Goal: Task Accomplishment & Management: Complete application form

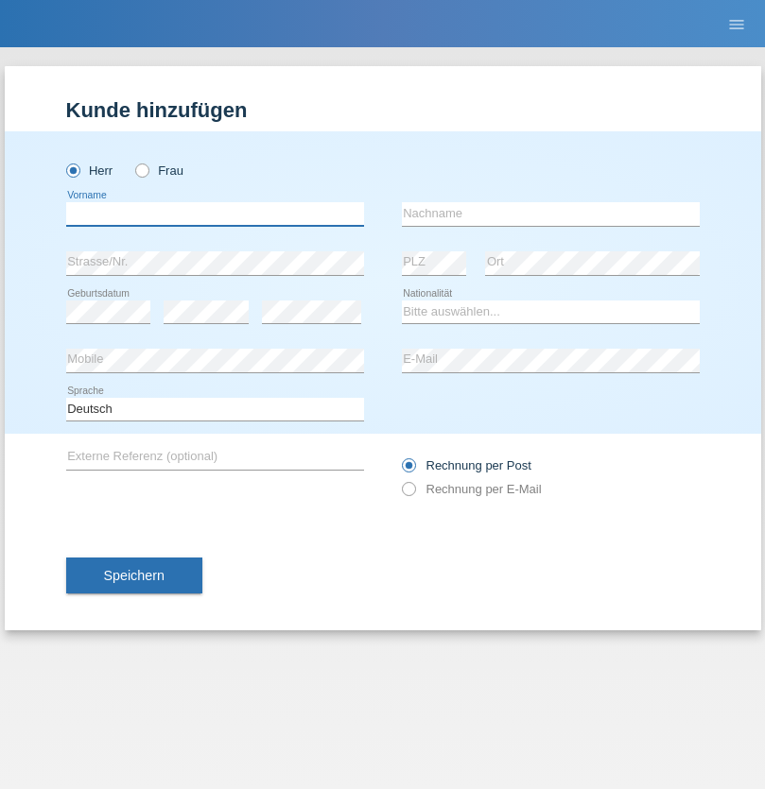
click at [215, 214] on input "text" at bounding box center [215, 214] width 298 height 24
type input "Varga"
click at [550, 214] on input "text" at bounding box center [551, 214] width 298 height 24
type input "Florin"
select select "RO"
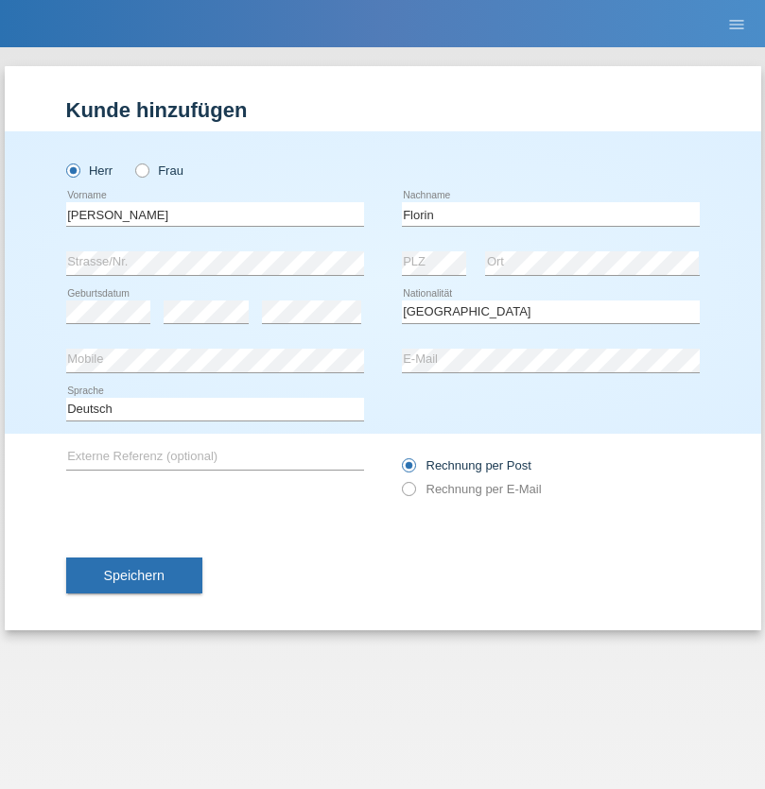
select select "C"
select select "29"
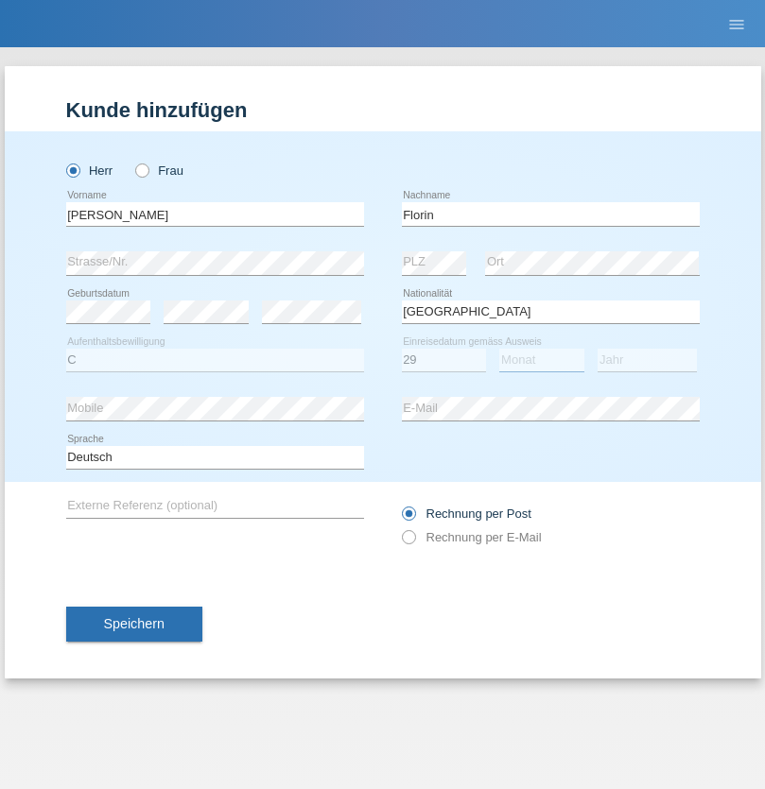
select select "02"
select select "2021"
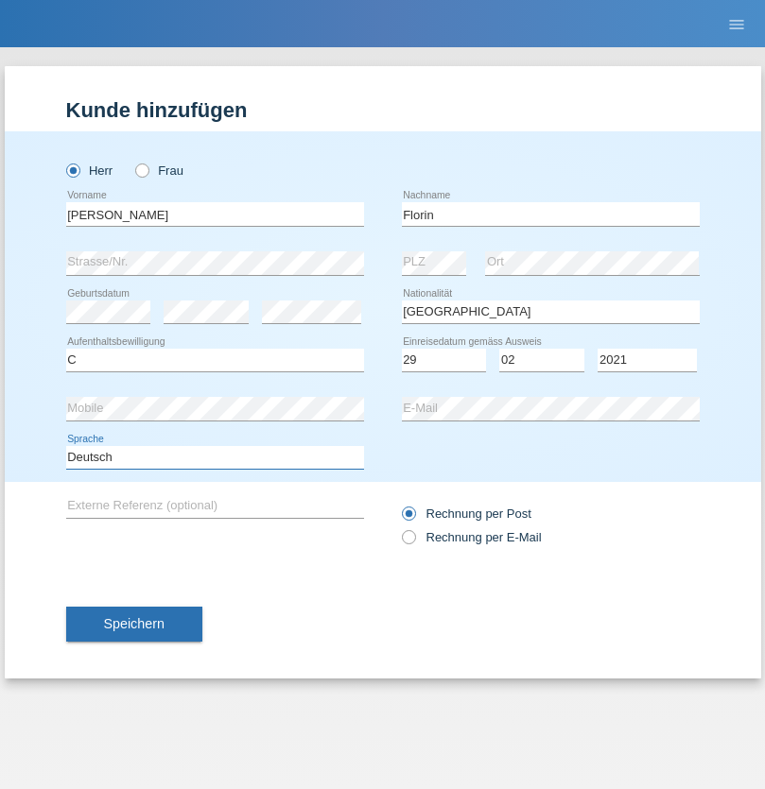
select select "en"
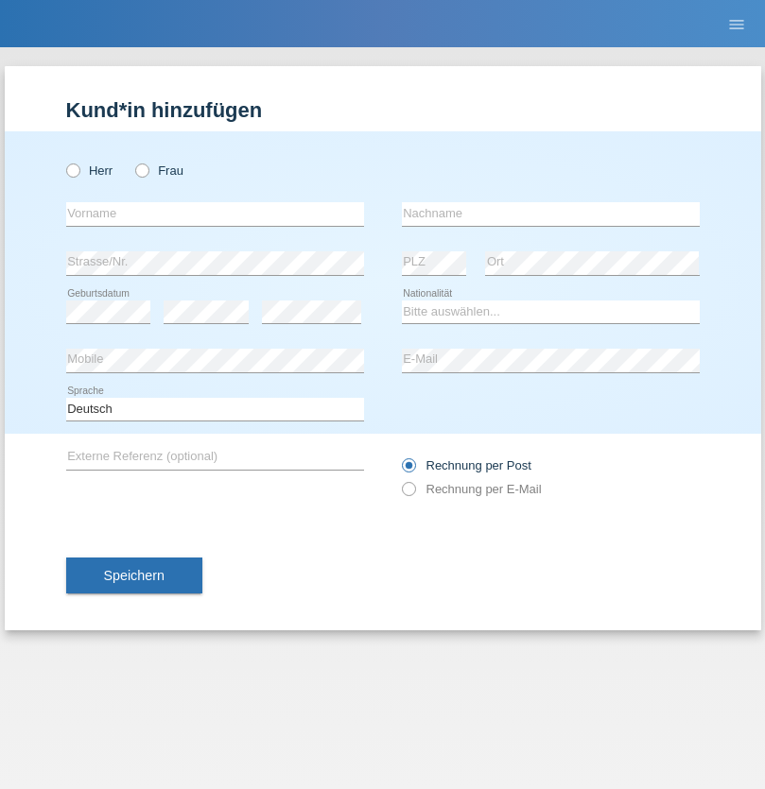
radio input "true"
click at [215, 214] on input "text" at bounding box center [215, 214] width 298 height 24
type input "Ruth"
click at [550, 214] on input "text" at bounding box center [551, 214] width 298 height 24
type input "Krebs"
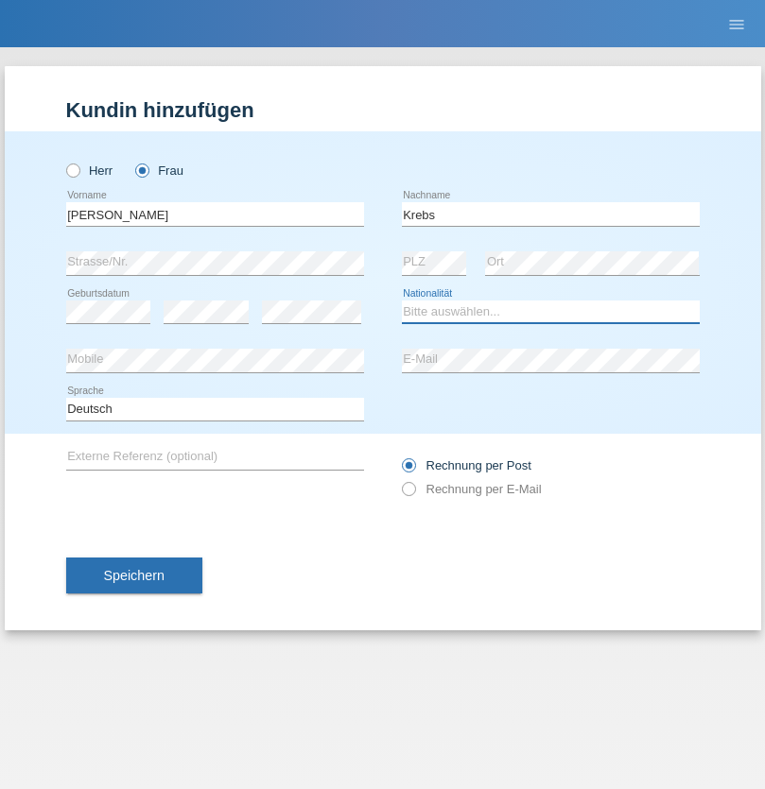
select select "CH"
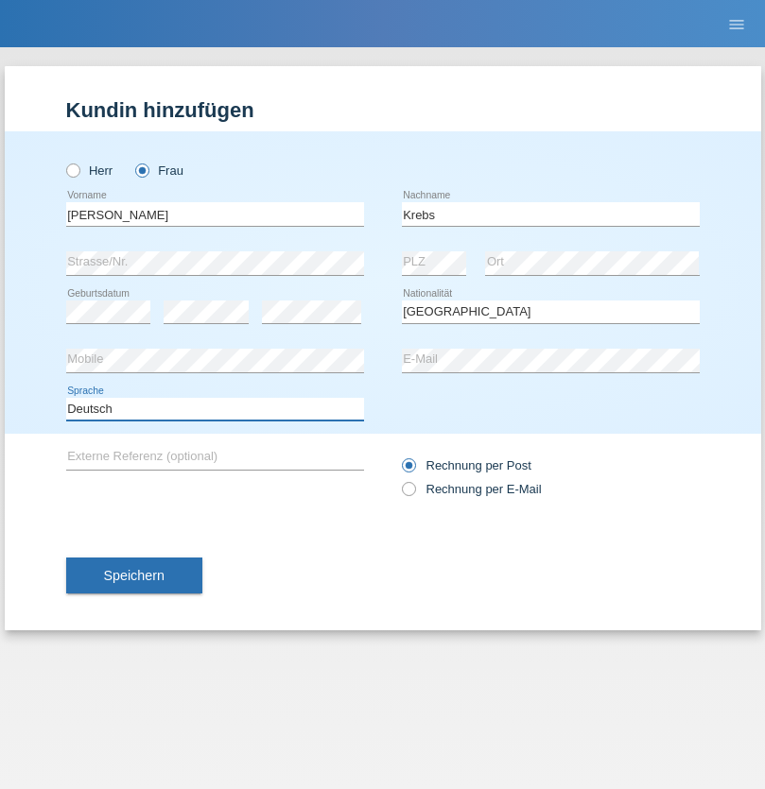
select select "en"
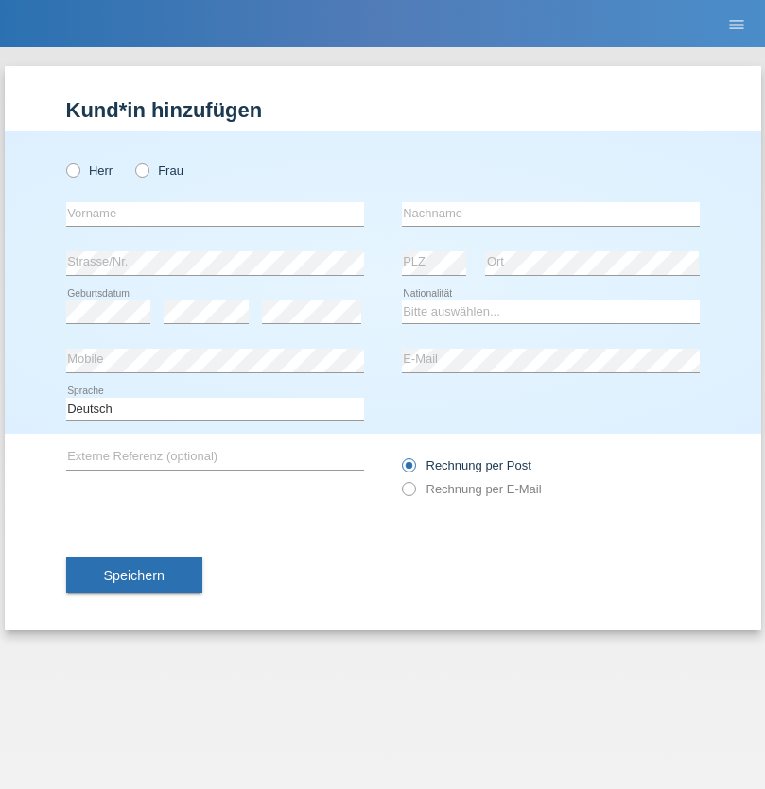
radio input "true"
click at [215, 214] on input "text" at bounding box center [215, 214] width 298 height 24
type input "Qovanaj"
click at [550, 214] on input "text" at bounding box center [551, 214] width 298 height 24
type input "Shaban"
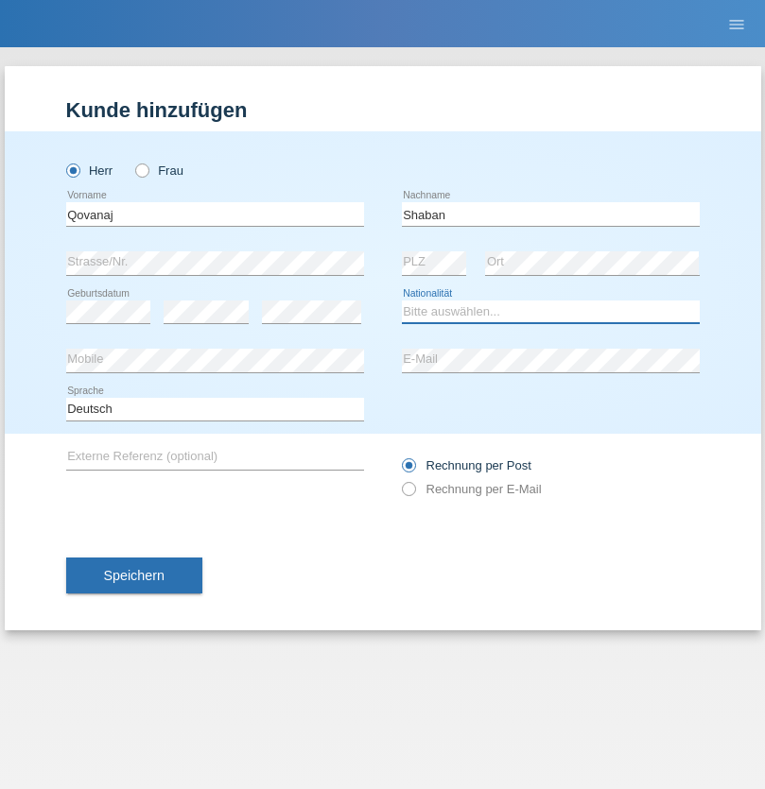
select select "CH"
radio input "true"
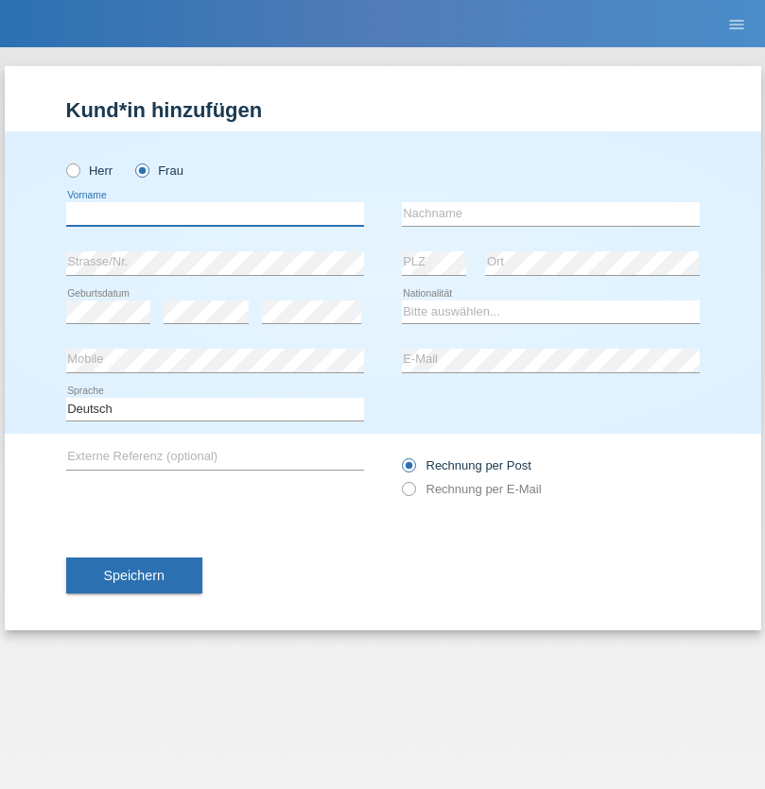
click at [215, 214] on input "text" at bounding box center [215, 214] width 298 height 24
type input "JamileFerreira"
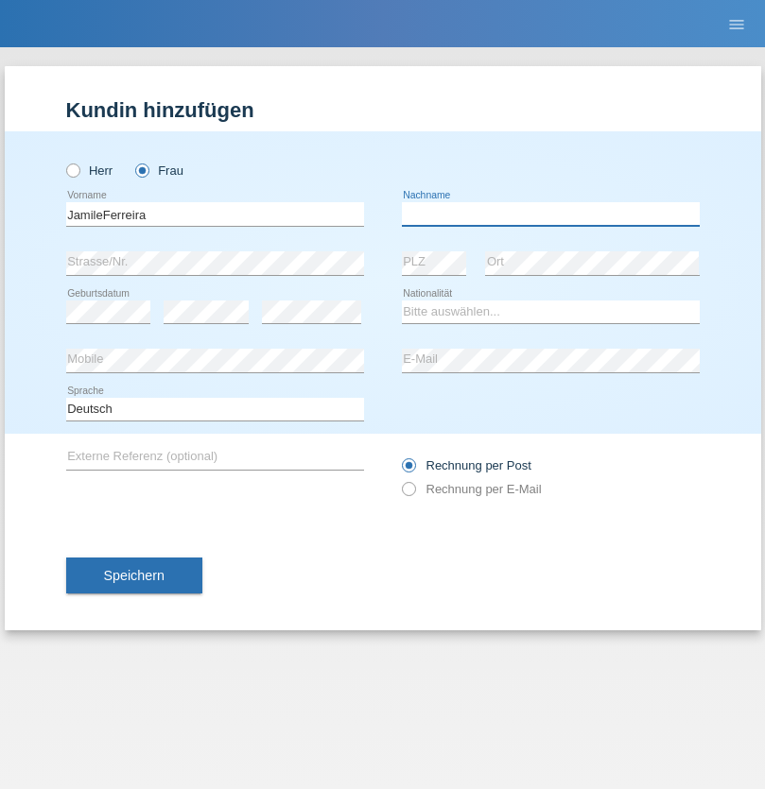
click at [550, 214] on input "text" at bounding box center [551, 214] width 298 height 24
type input "[DEMOGRAPHIC_DATA]"
select select "BN"
select select "C"
select select "13"
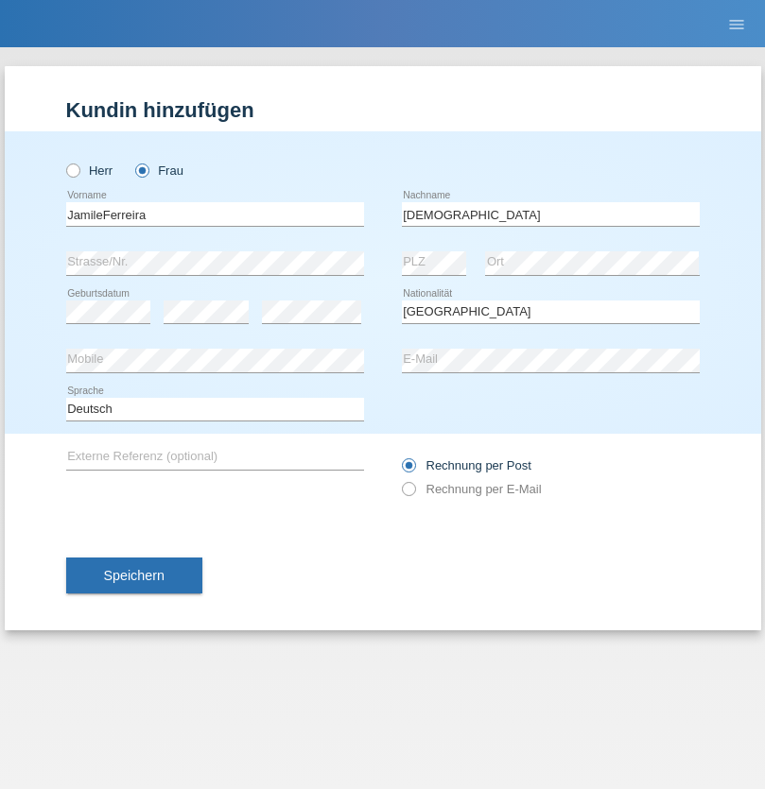
select select "09"
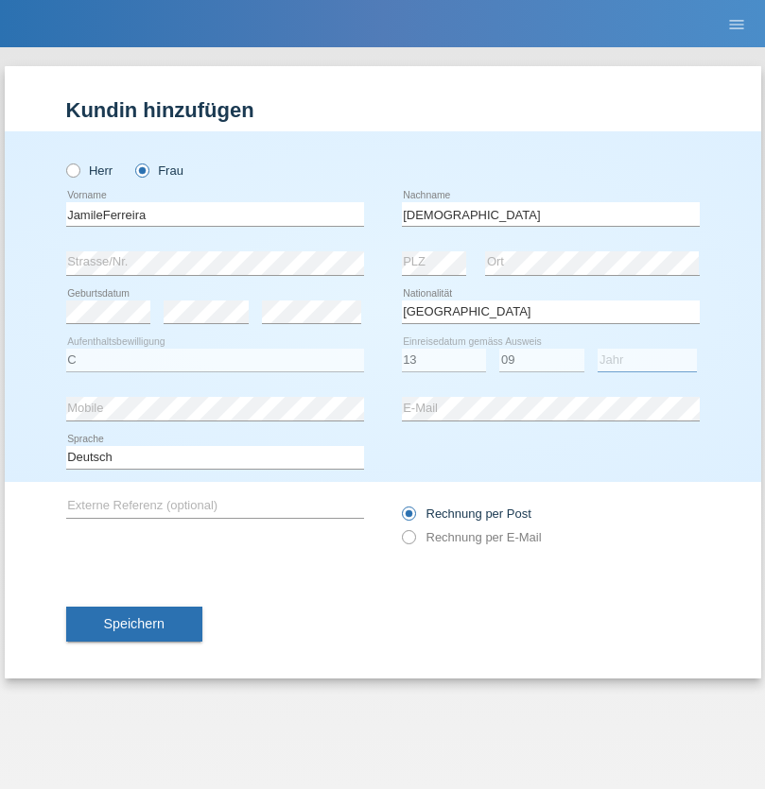
select select "2005"
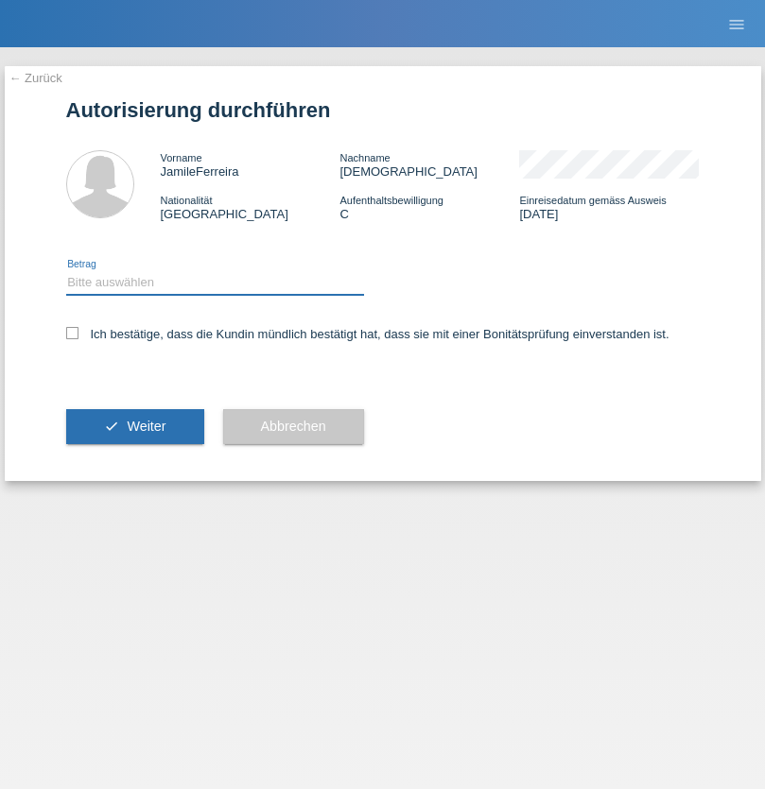
select select "1"
checkbox input "true"
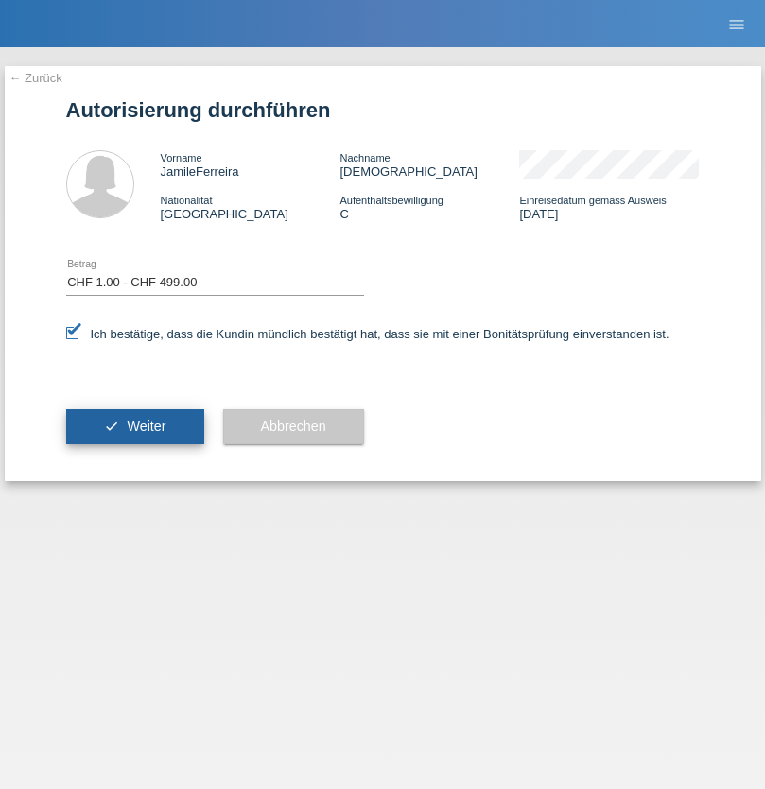
click at [134, 426] on span "Weiter" at bounding box center [146, 426] width 39 height 15
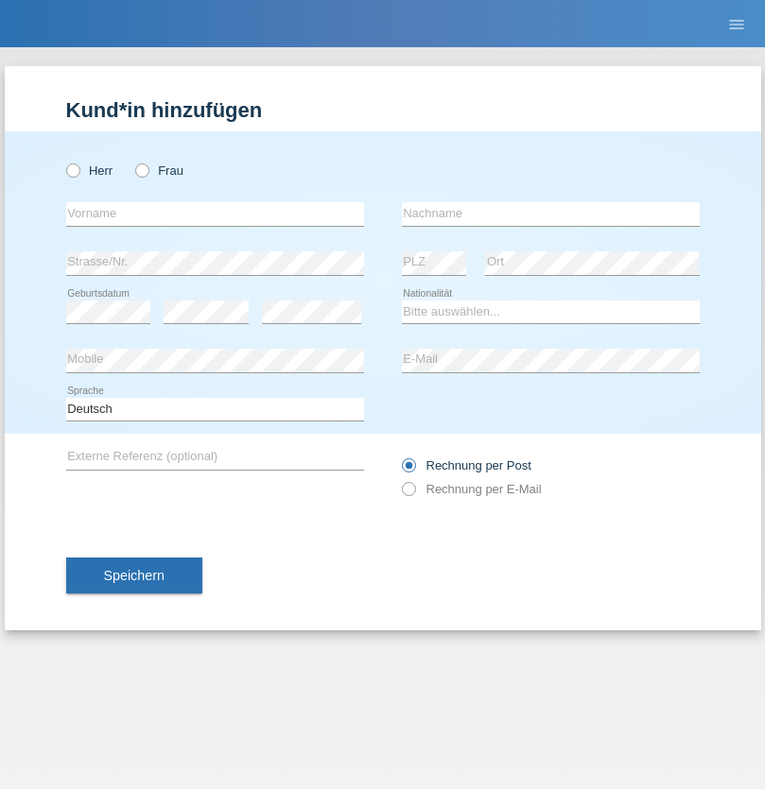
radio input "true"
click at [215, 214] on input "text" at bounding box center [215, 214] width 298 height 24
type input "jennifer"
click at [550, 214] on input "text" at bounding box center [551, 214] width 298 height 24
type input "löffel"
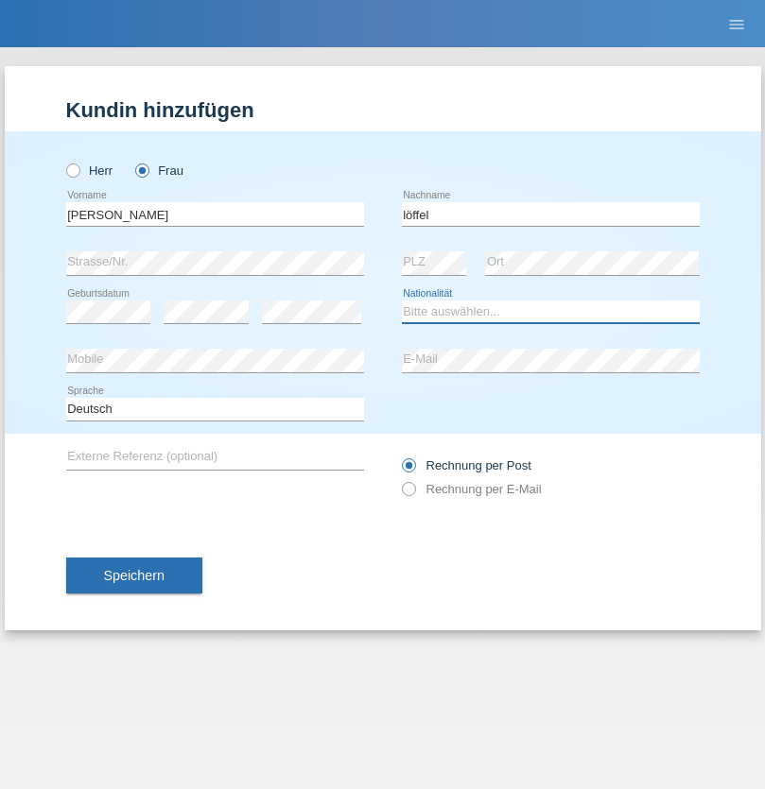
select select "CH"
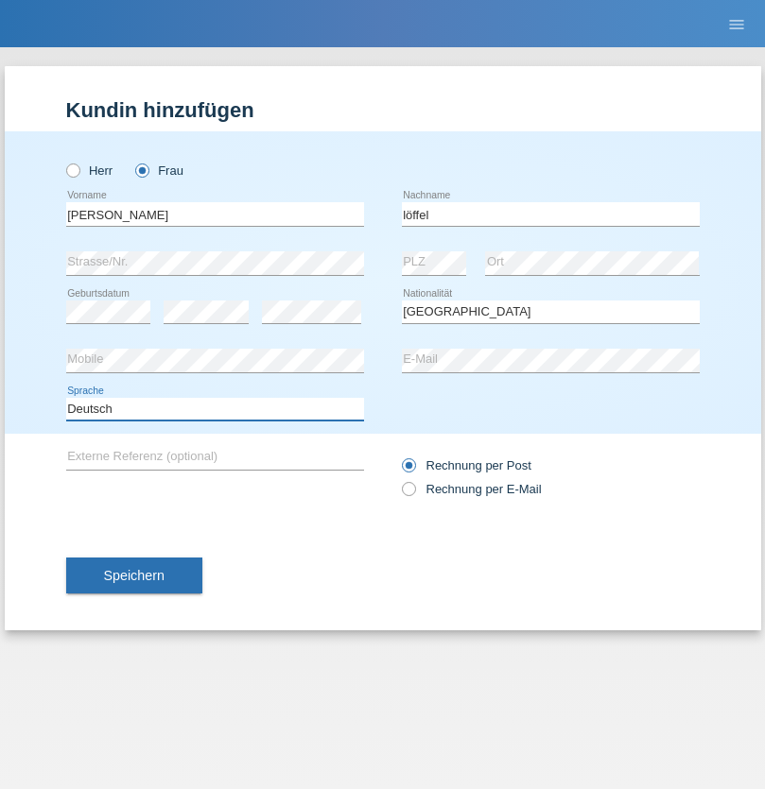
select select "en"
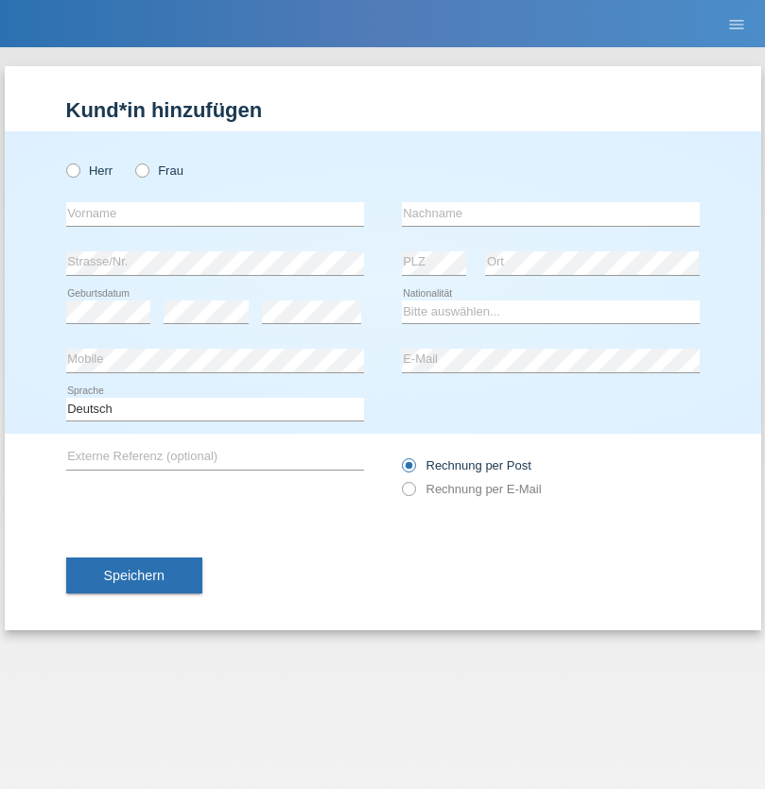
radio input "true"
click at [215, 214] on input "text" at bounding box center [215, 214] width 298 height 24
type input "Matusa"
click at [550, 214] on input "text" at bounding box center [551, 214] width 298 height 24
type input "[PERSON_NAME]"
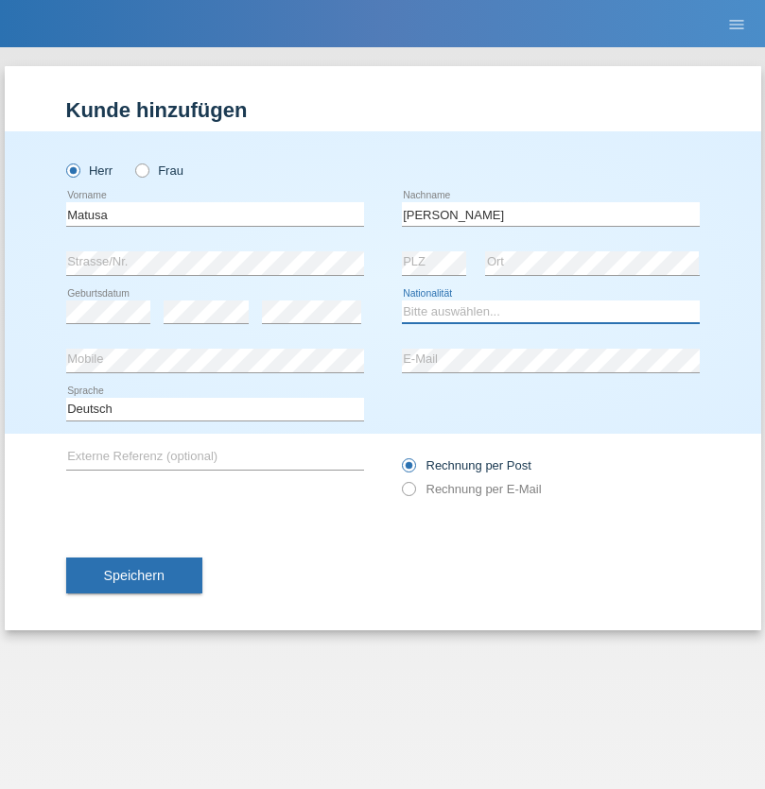
select select "RO"
select select "C"
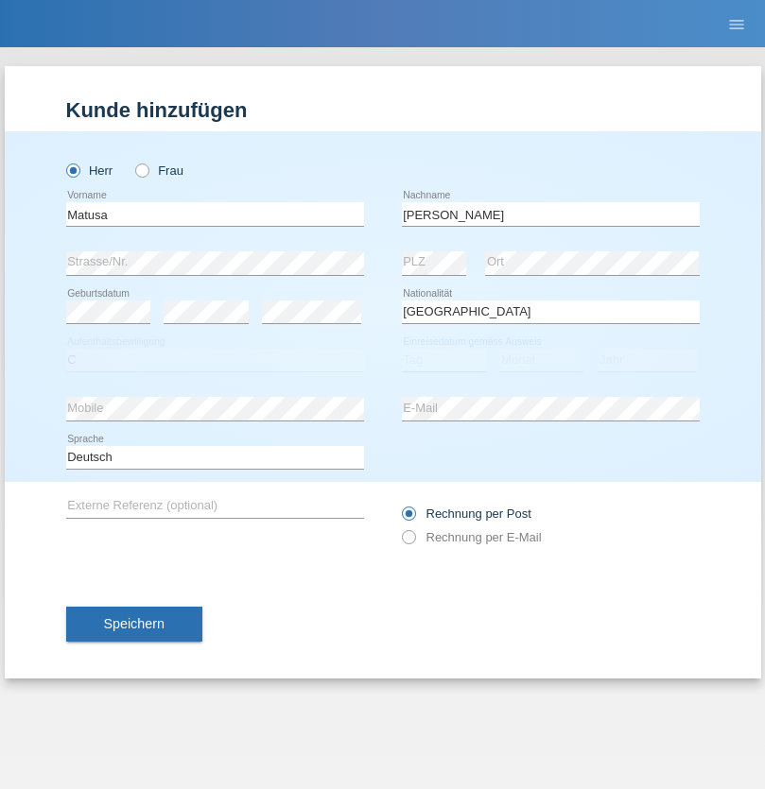
select select "01"
select select "06"
select select "2016"
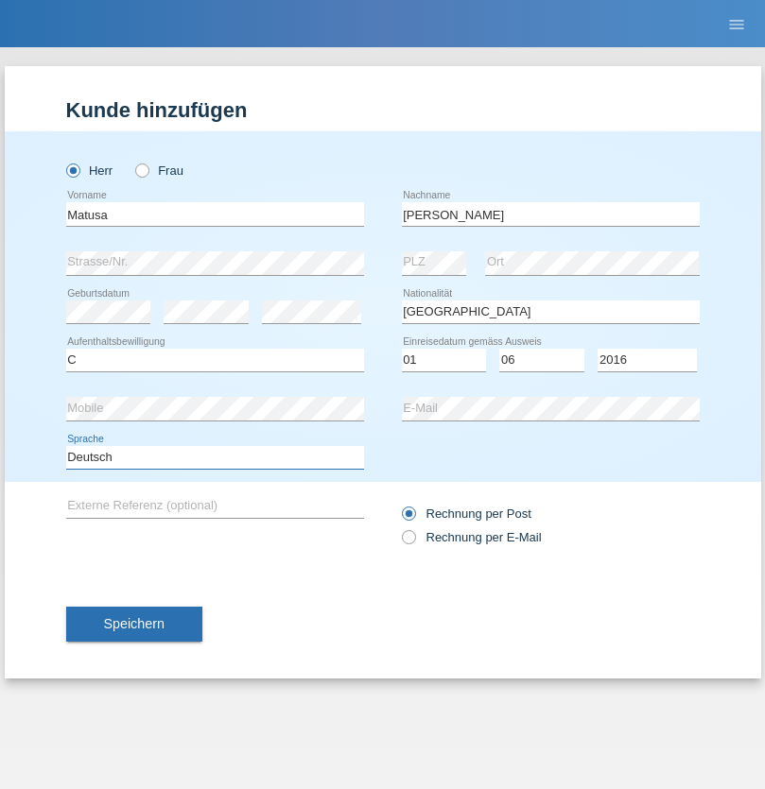
select select "en"
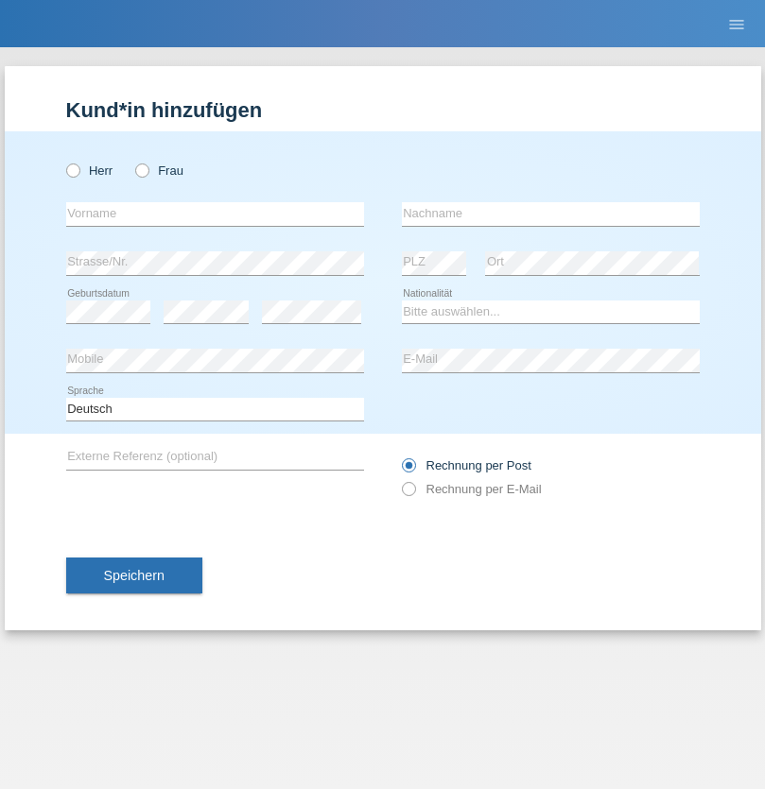
radio input "true"
click at [215, 214] on input "text" at bounding box center [215, 214] width 298 height 24
type input "Cedric"
click at [550, 214] on input "text" at bounding box center [551, 214] width 298 height 24
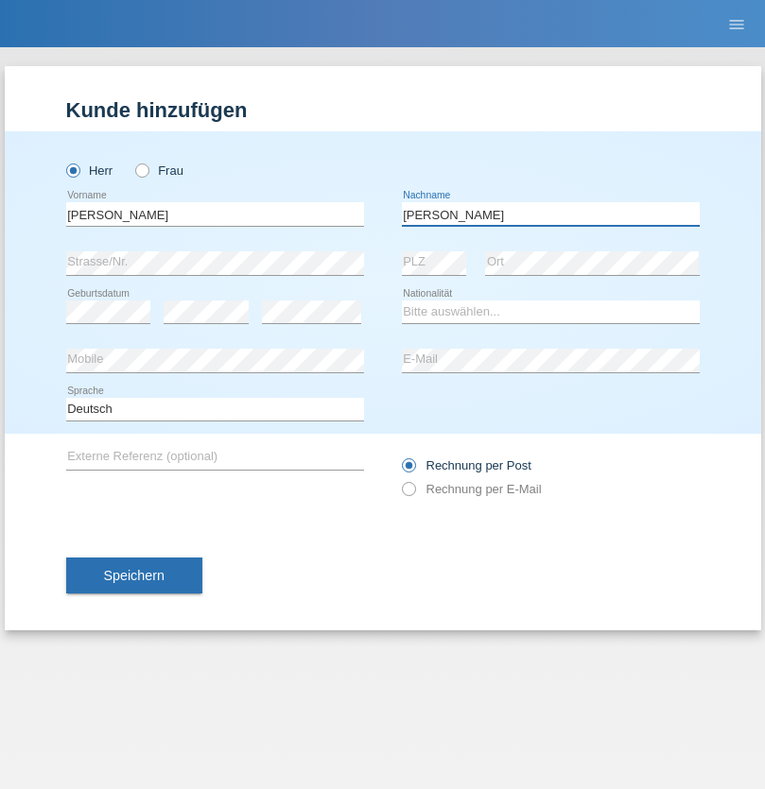
type input "Keller"
select select "CH"
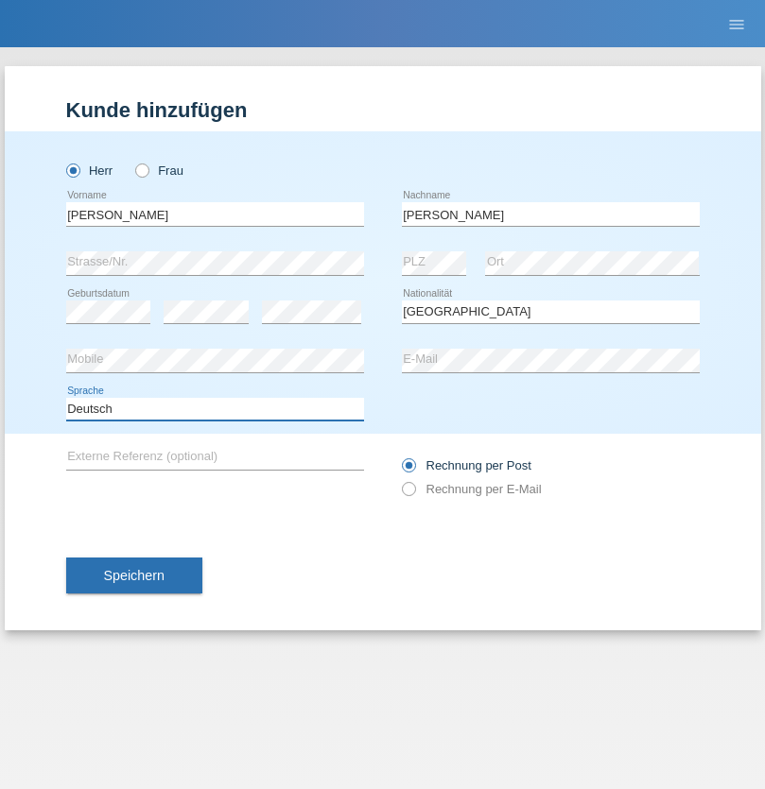
select select "en"
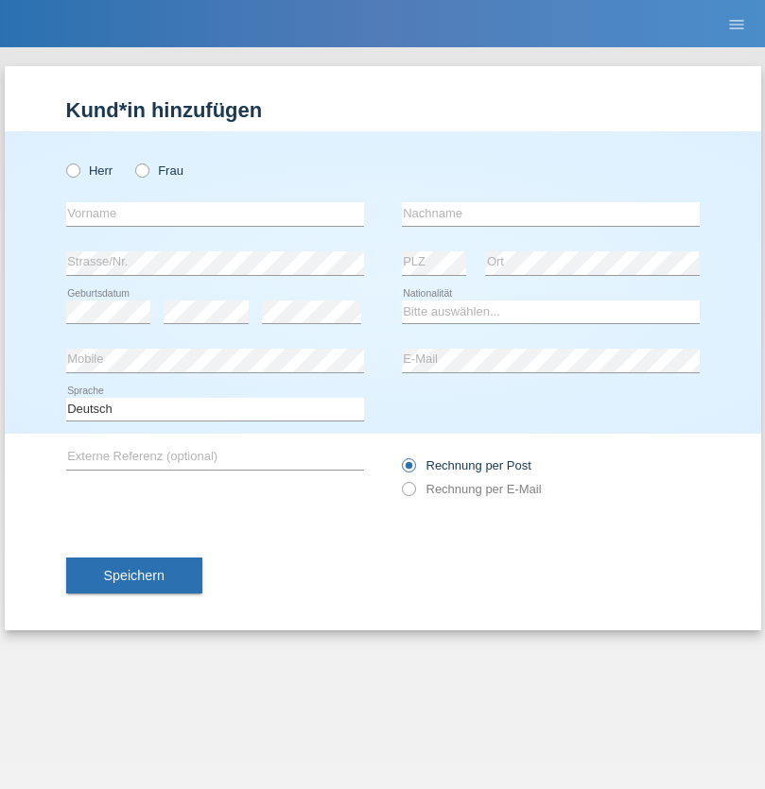
radio input "true"
click at [215, 214] on input "text" at bounding box center [215, 214] width 298 height 24
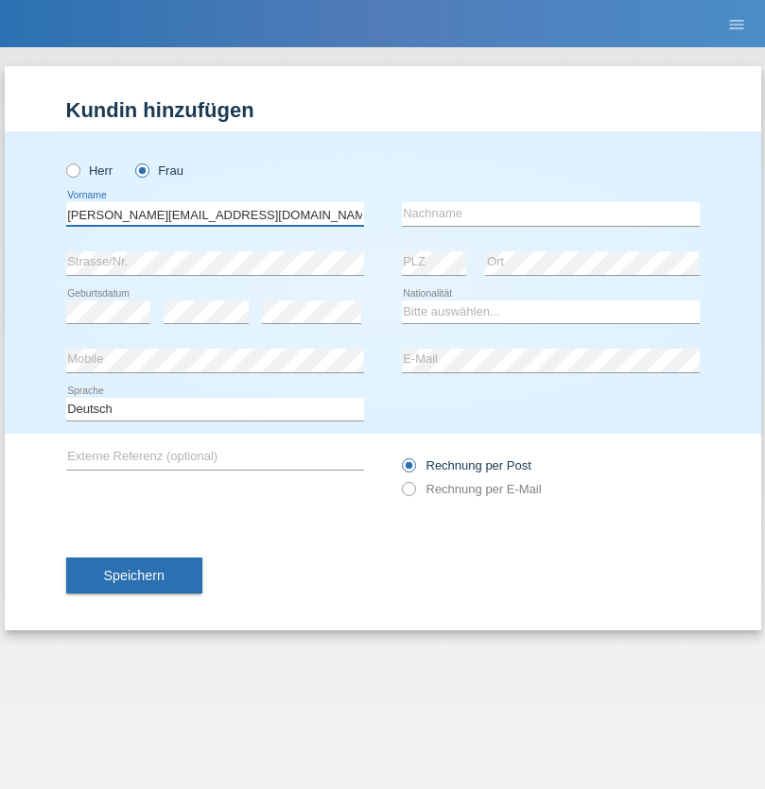
type input "[PERSON_NAME][EMAIL_ADDRESS][DOMAIN_NAME]"
click at [550, 214] on input "text" at bounding box center [551, 214] width 298 height 24
type input "Hylaj"
select select "CH"
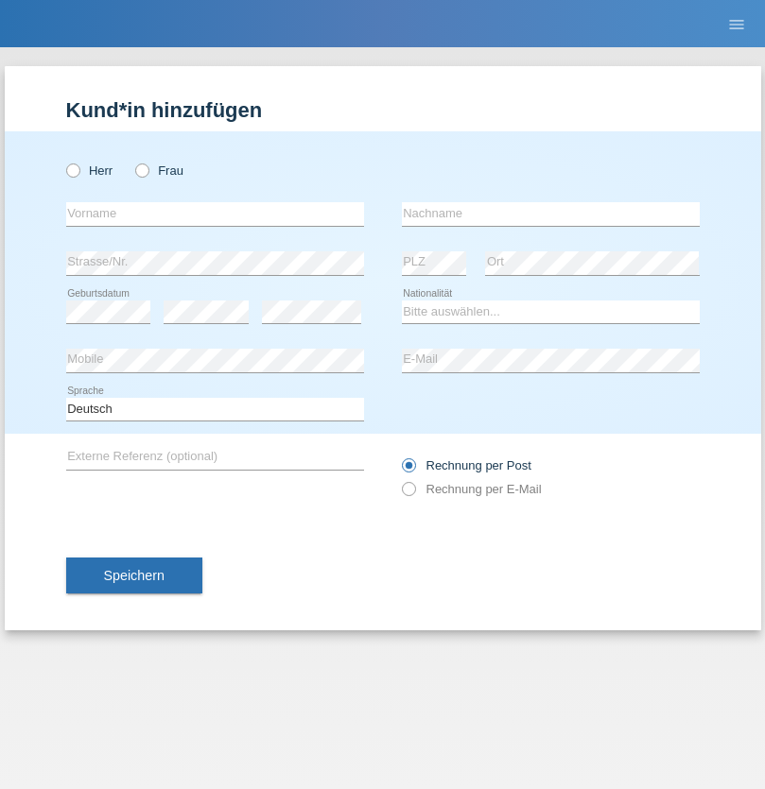
radio input "true"
click at [215, 214] on input "text" at bounding box center [215, 214] width 298 height 24
type input "luka"
click at [550, 214] on input "text" at bounding box center [551, 214] width 298 height 24
type input "kocic"
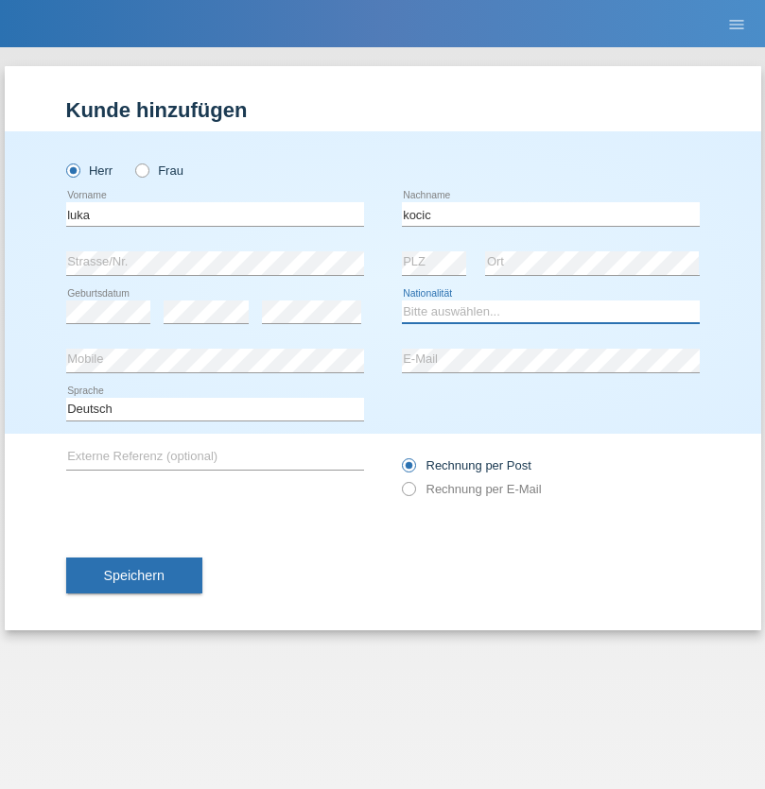
select select "RS"
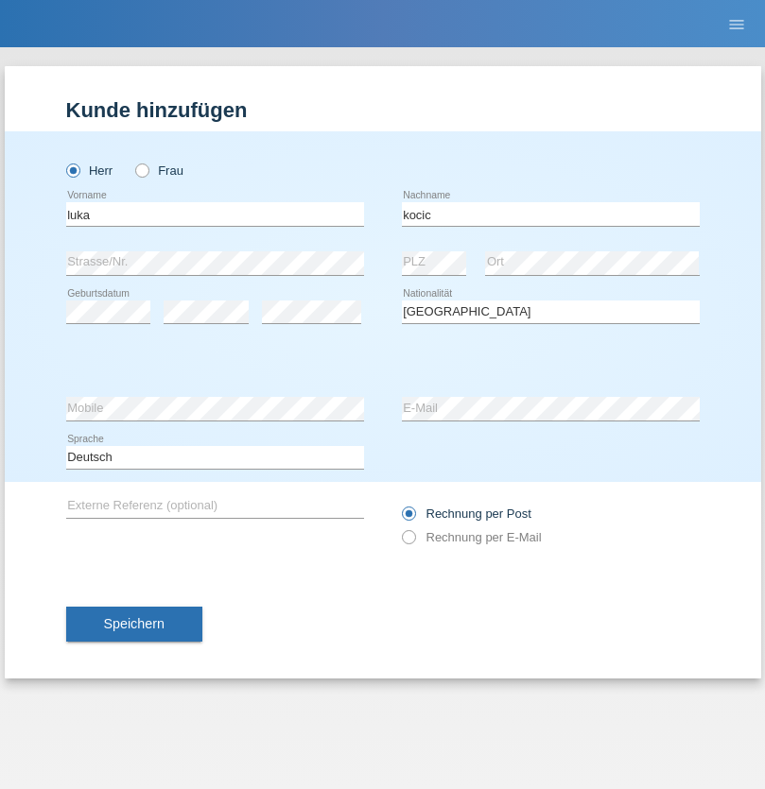
select select "C"
select select "21"
select select "04"
select select "1999"
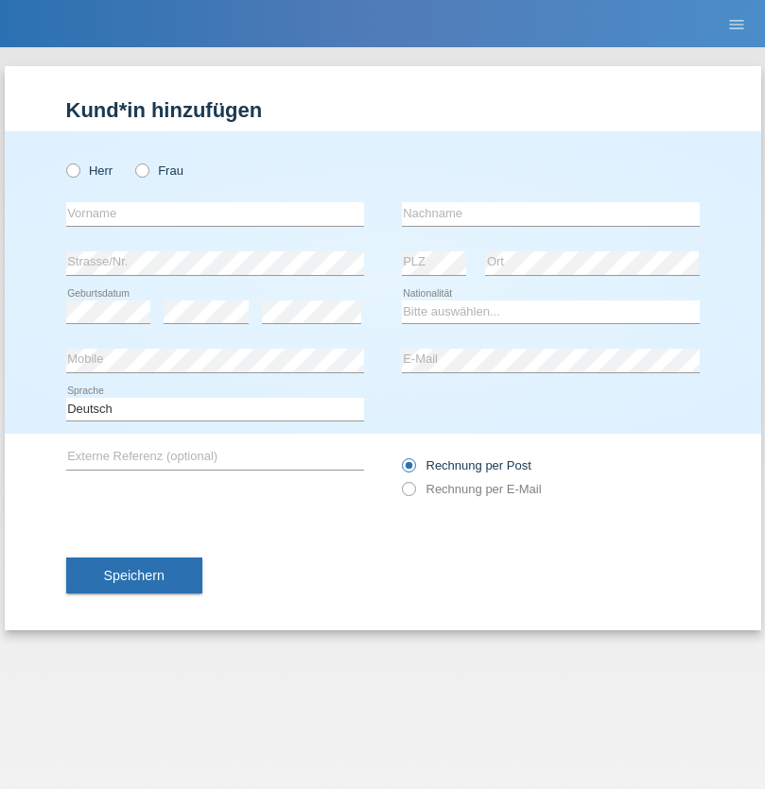
radio input "true"
click at [215, 214] on input "text" at bounding box center [215, 214] width 298 height 24
type input "Marian"
click at [550, 214] on input "text" at bounding box center [551, 214] width 298 height 24
type input "Matusa"
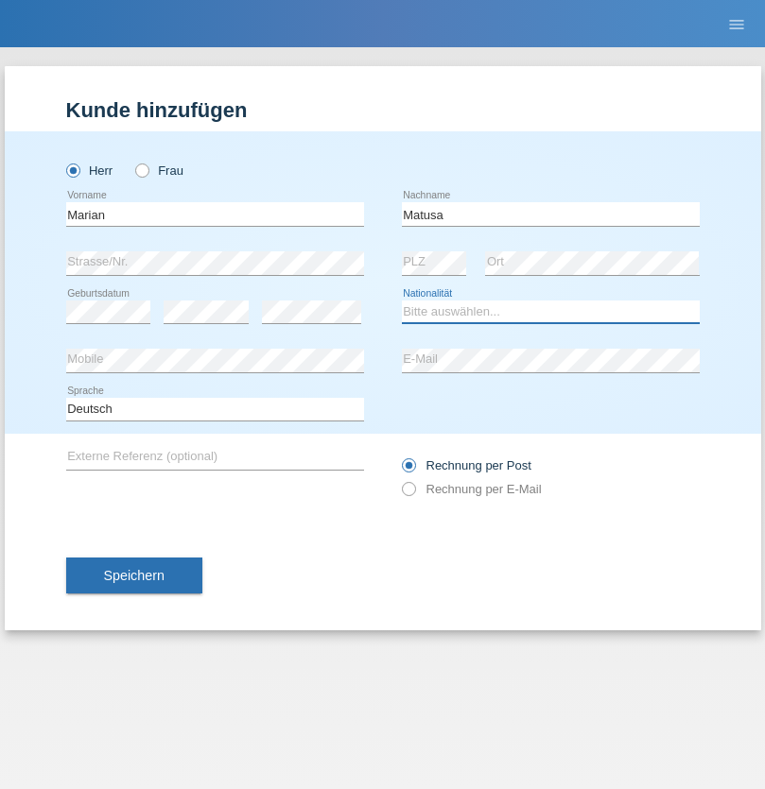
select select "RO"
select select "C"
select select "01"
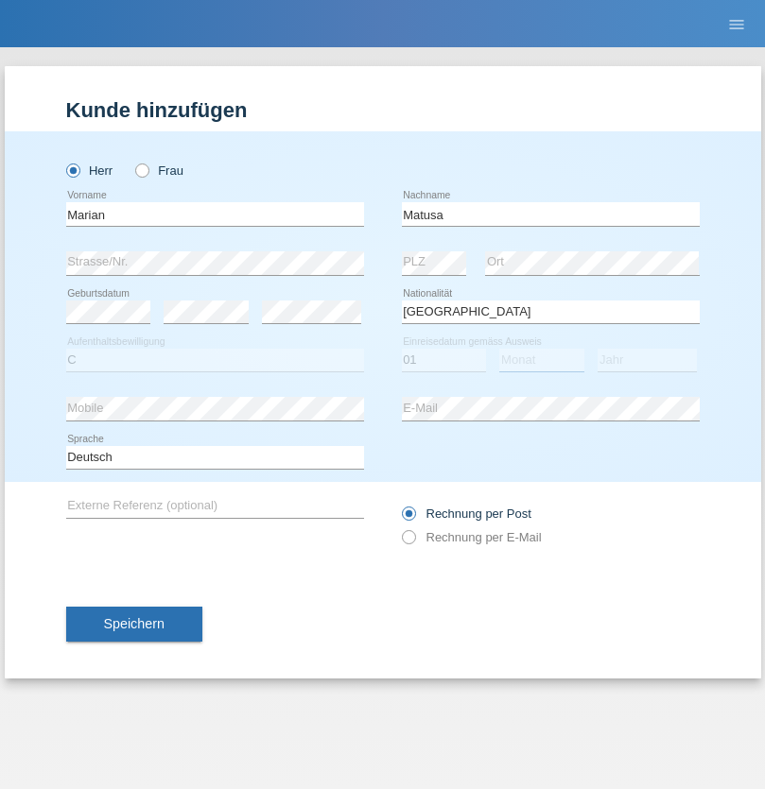
select select "06"
select select "2016"
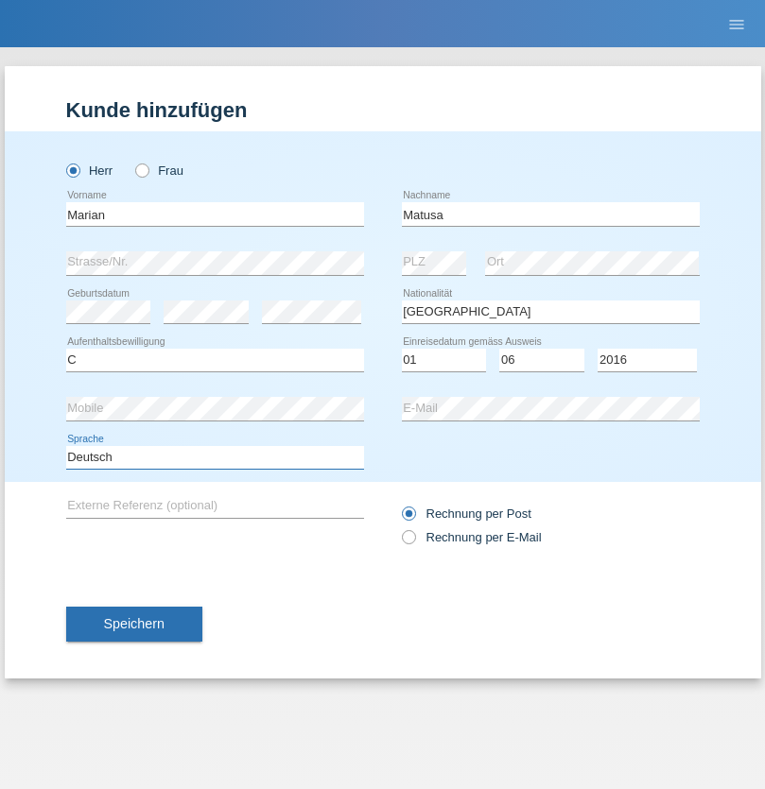
select select "en"
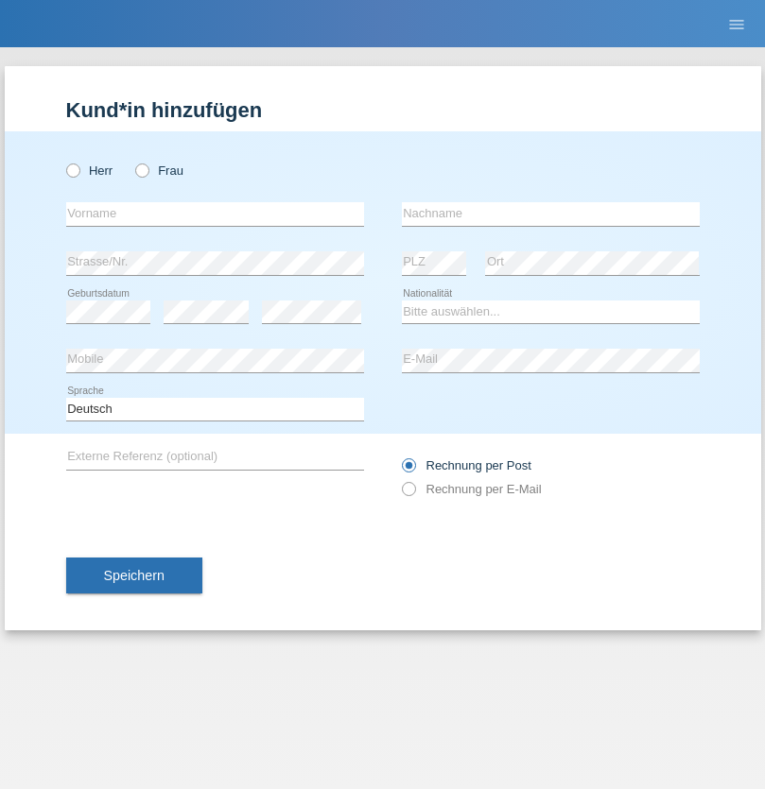
radio input "true"
click at [215, 214] on input "text" at bounding box center [215, 214] width 298 height 24
type input "[PERSON_NAME]"
click at [550, 214] on input "text" at bounding box center [551, 214] width 298 height 24
type input "Weinlein"
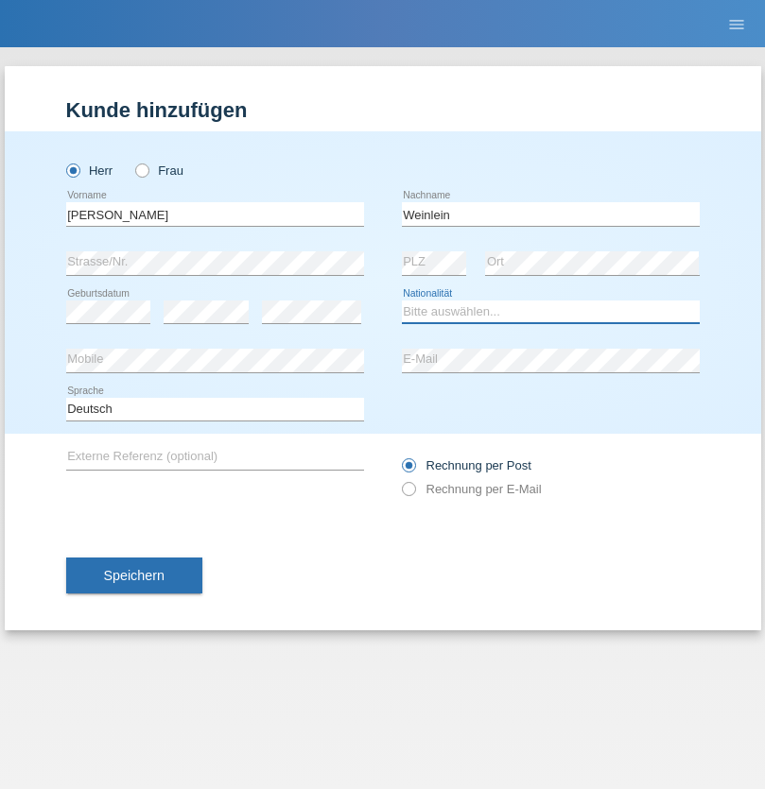
select select "CH"
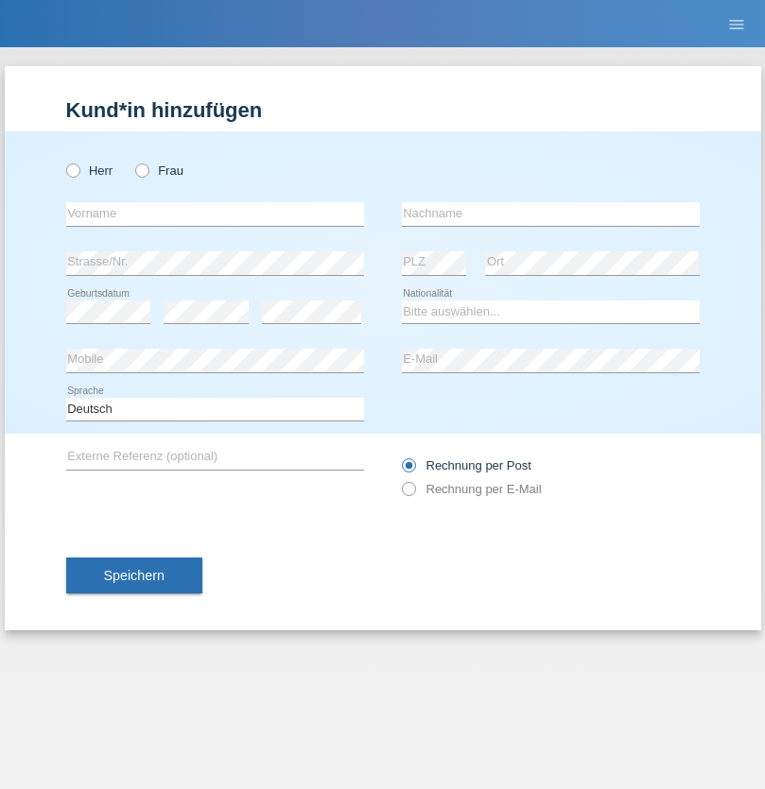
radio input "true"
click at [215, 214] on input "text" at bounding box center [215, 214] width 298 height 24
type input "Jashari lmeri"
click at [550, 214] on input "text" at bounding box center [551, 214] width 298 height 24
type input "Rabije"
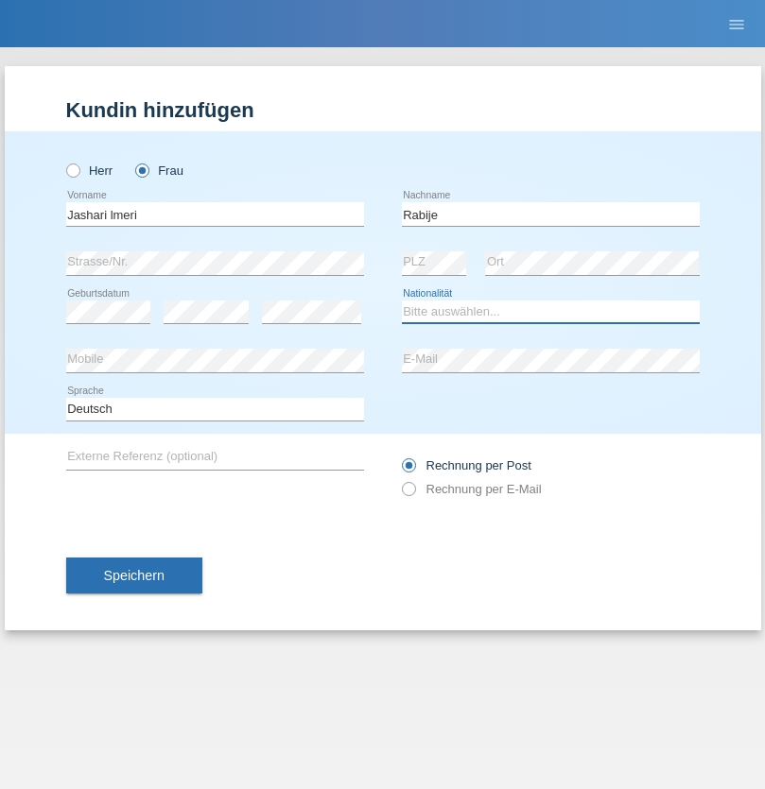
select select "CH"
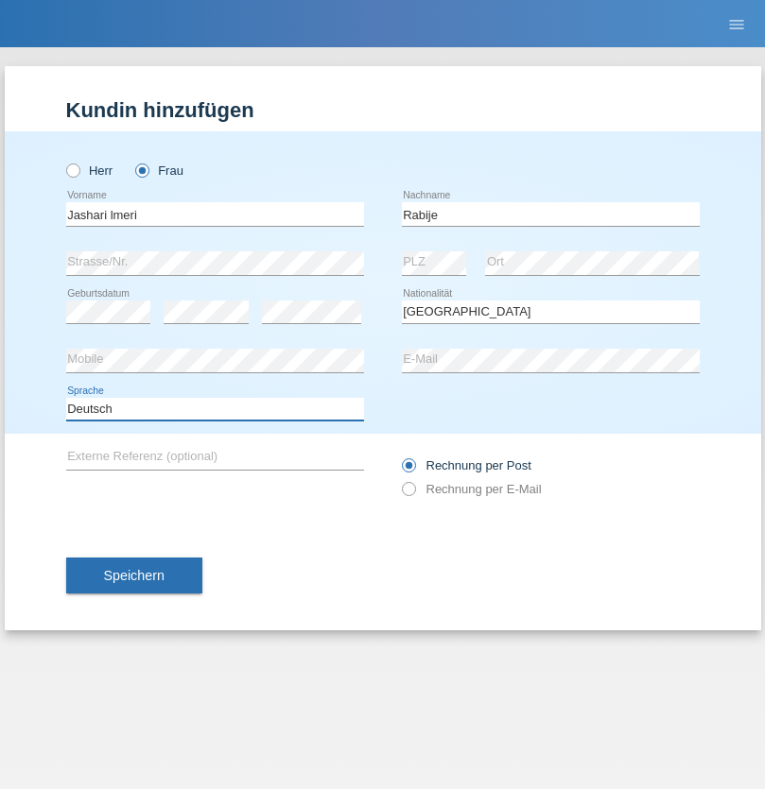
select select "en"
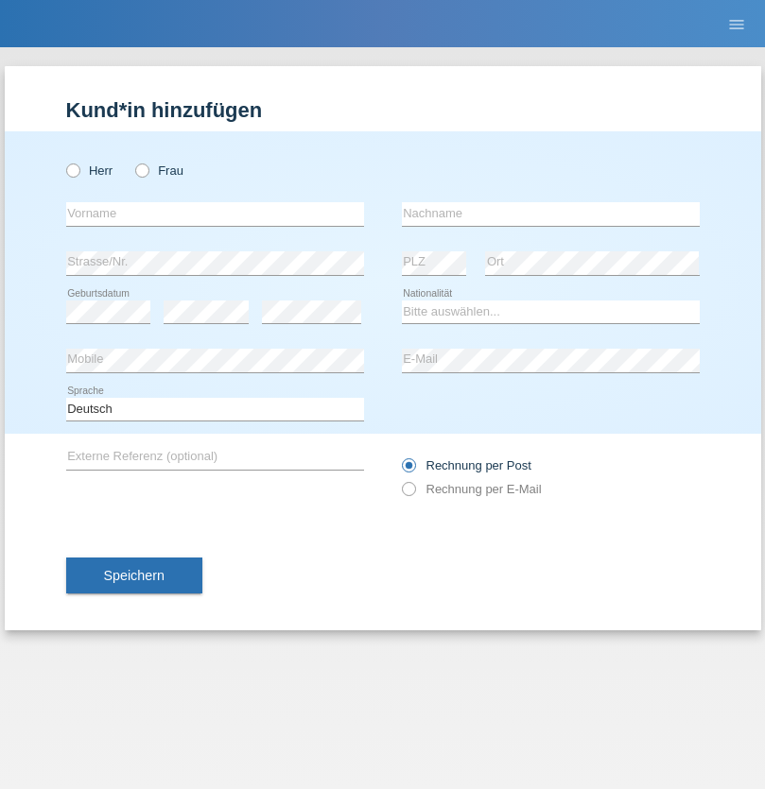
radio input "true"
click at [215, 214] on input "text" at bounding box center [215, 214] width 298 height 24
type input "firat"
click at [550, 214] on input "text" at bounding box center [551, 214] width 298 height 24
type input "kara"
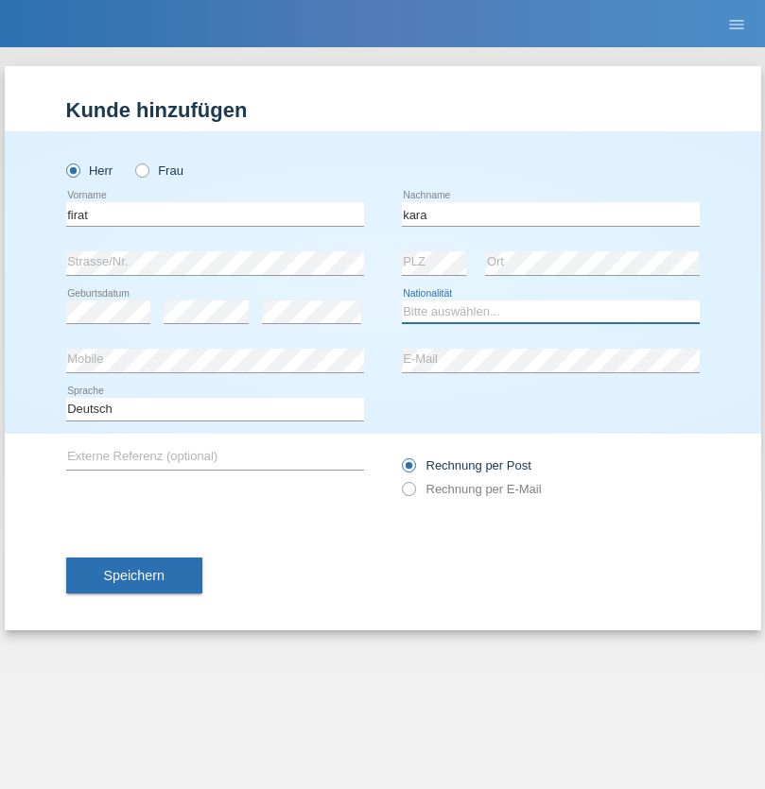
select select "CH"
radio input "true"
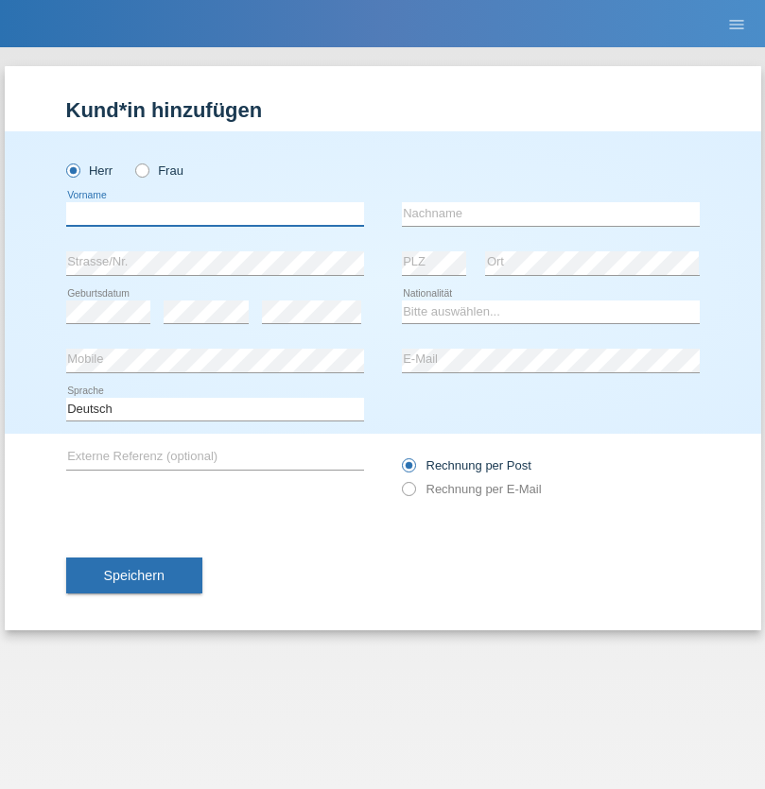
click at [215, 214] on input "text" at bounding box center [215, 214] width 298 height 24
type input "Gigov"
click at [550, 214] on input "text" at bounding box center [551, 214] width 298 height 24
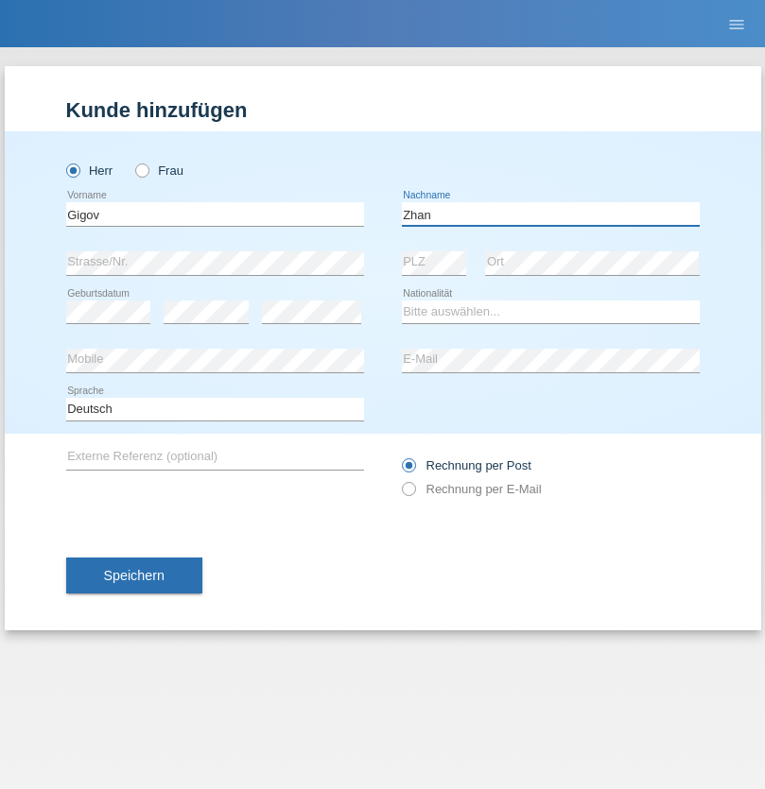
type input "Zhan"
select select "BG"
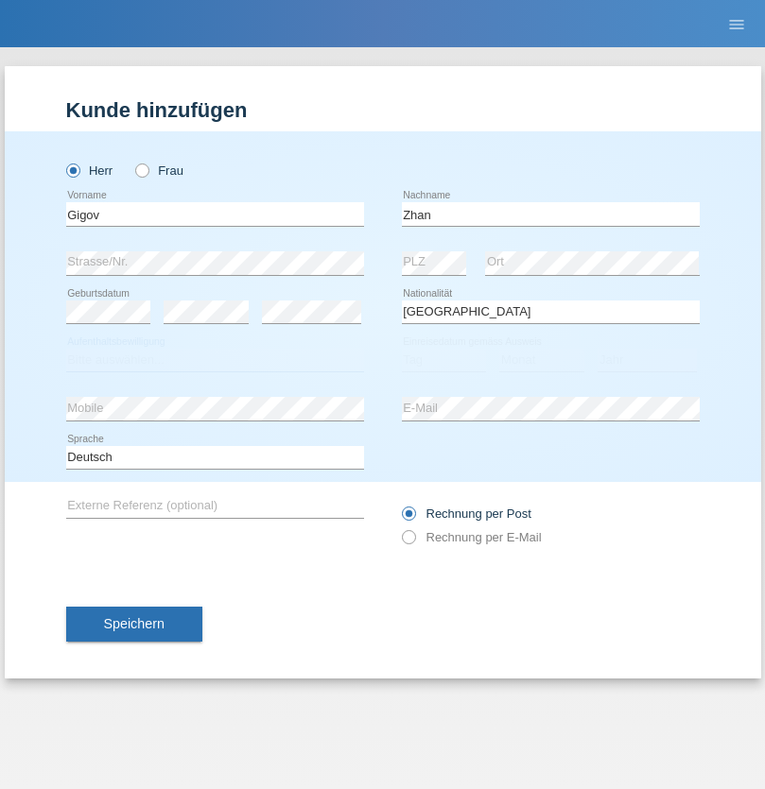
select select "C"
select select "23"
select select "10"
select select "2021"
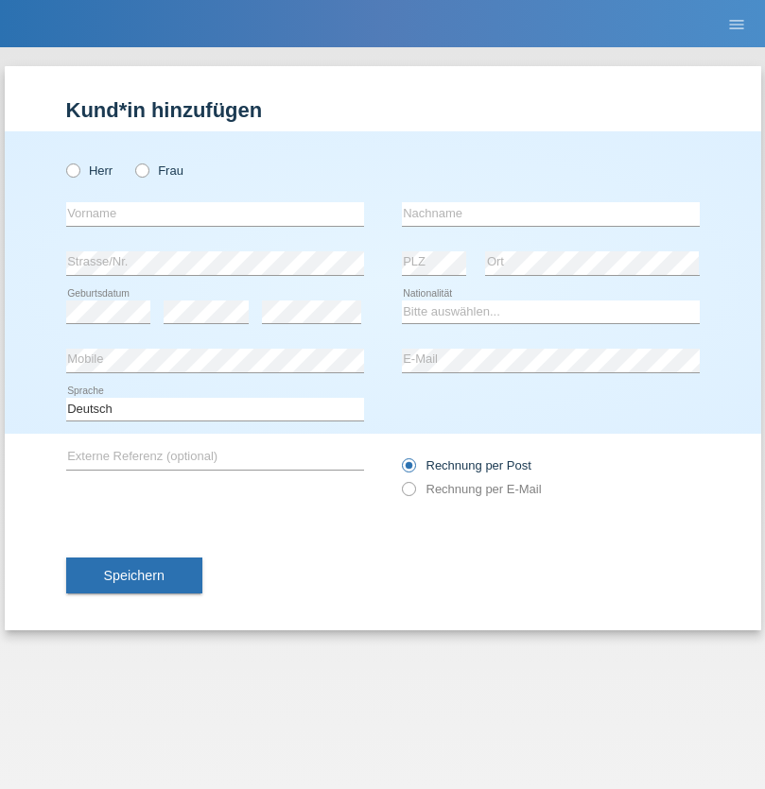
radio input "true"
click at [215, 214] on input "text" at bounding box center [215, 214] width 298 height 24
type input "Amand"
click at [550, 214] on input "text" at bounding box center [551, 214] width 298 height 24
type input "Pires"
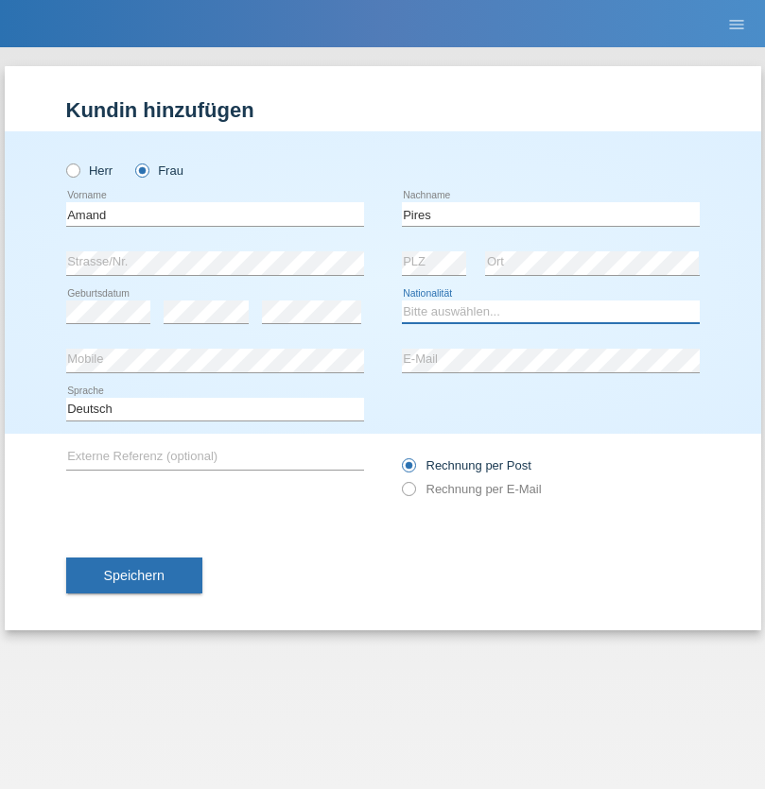
select select "CH"
radio input "true"
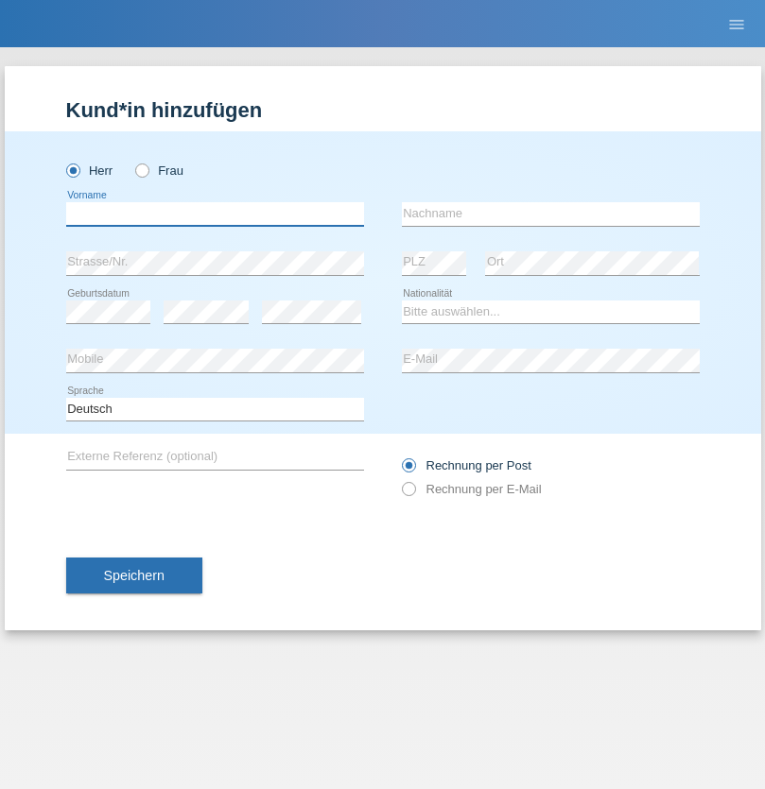
click at [215, 214] on input "text" at bounding box center [215, 214] width 298 height 24
type input "[PERSON_NAME]"
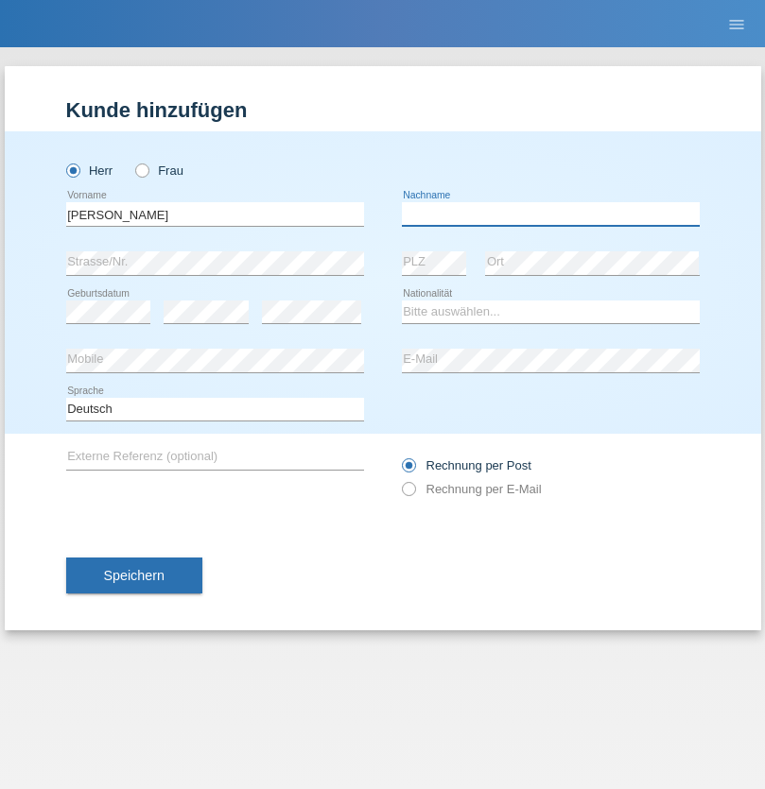
click at [550, 214] on input "text" at bounding box center [551, 214] width 298 height 24
type input "Saidi"
select select "CH"
radio input "true"
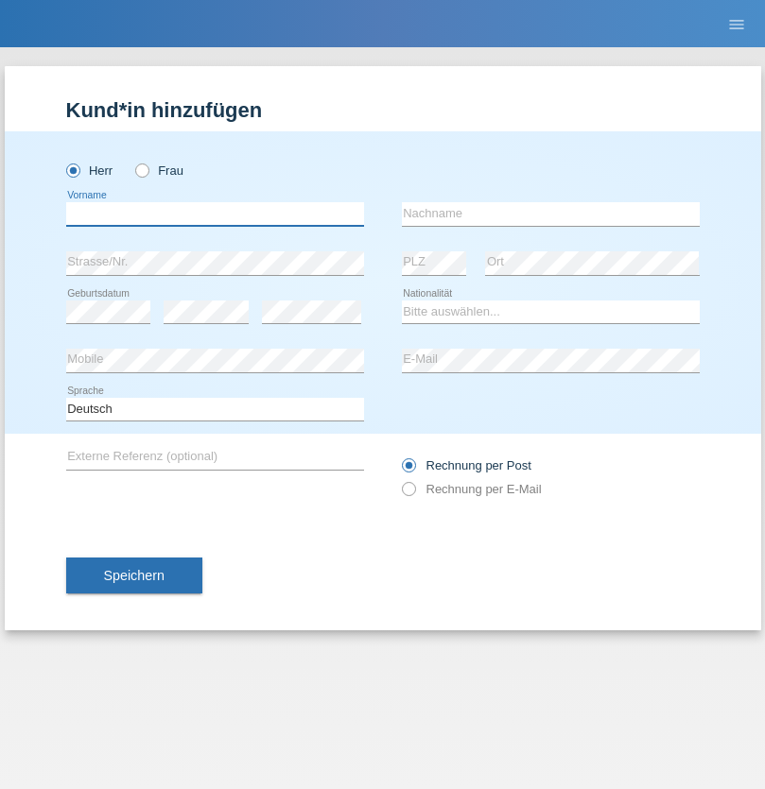
click at [215, 214] on input "text" at bounding box center [215, 214] width 298 height 24
type input "[PERSON_NAME]"
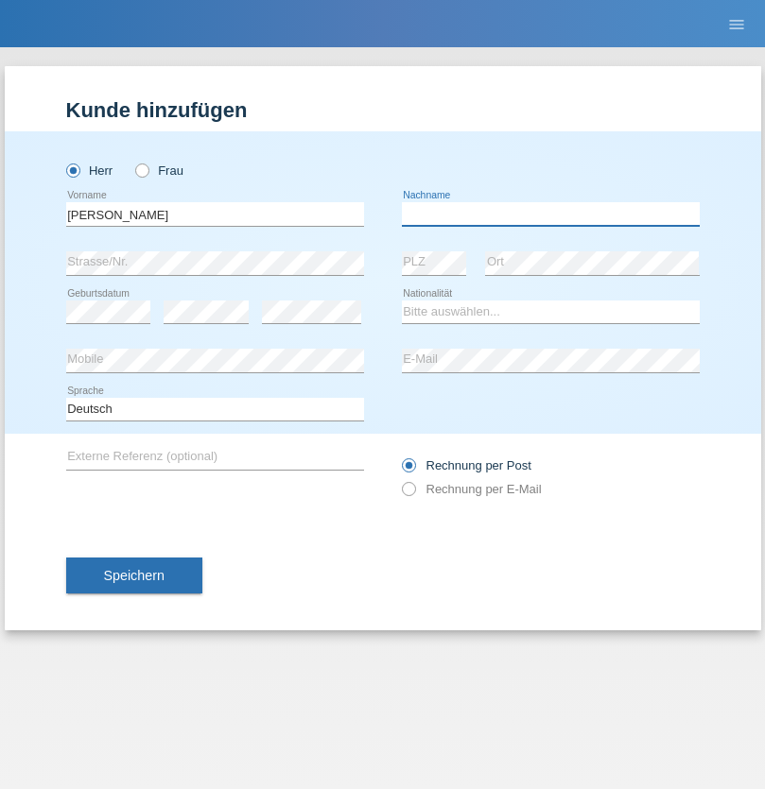
click at [550, 214] on input "text" at bounding box center [551, 214] width 298 height 24
type input "[PERSON_NAME]"
select select "PT"
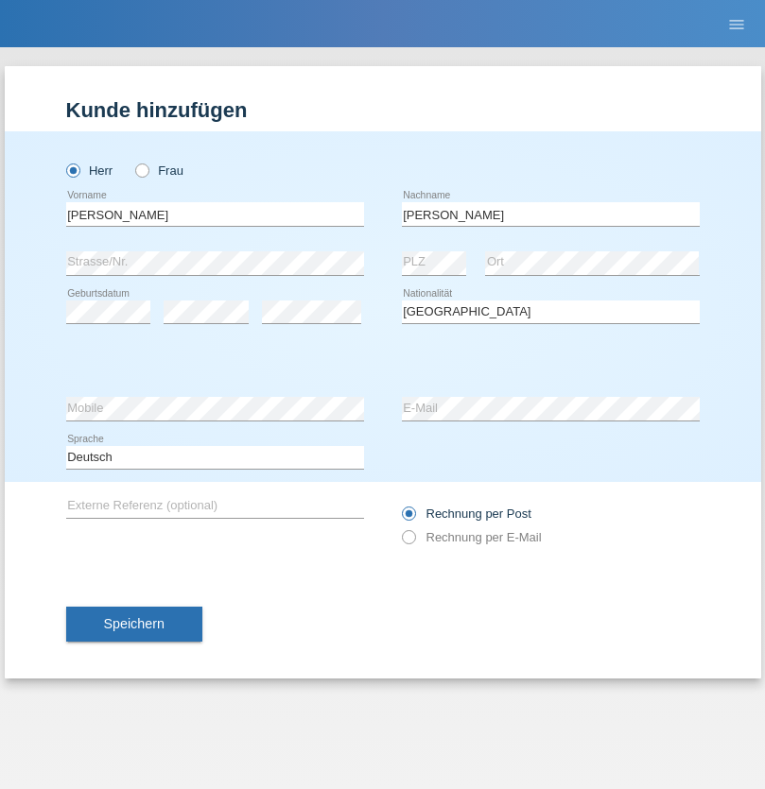
select select "C"
select select "23"
select select "08"
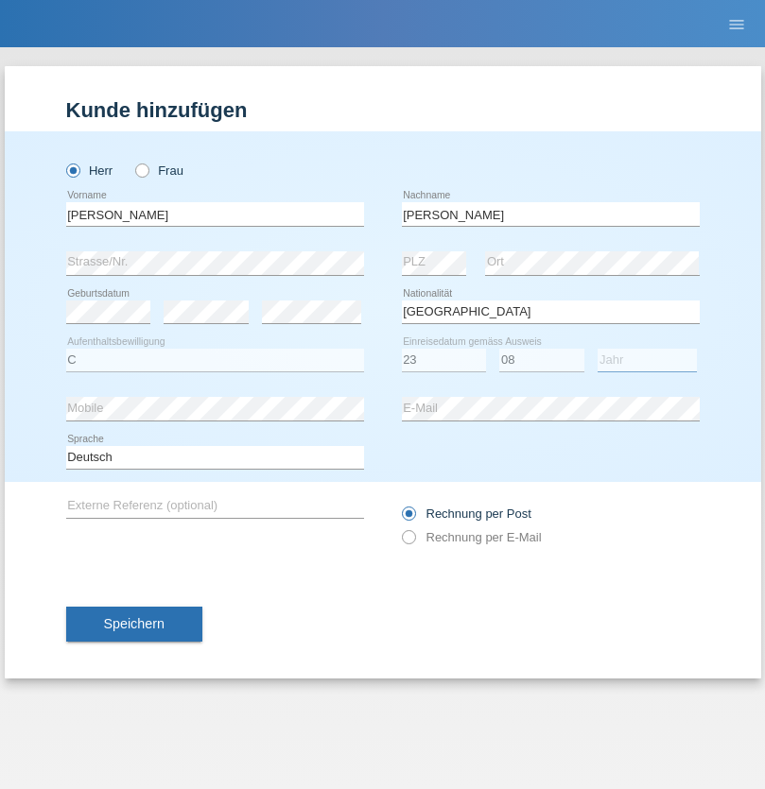
select select "2021"
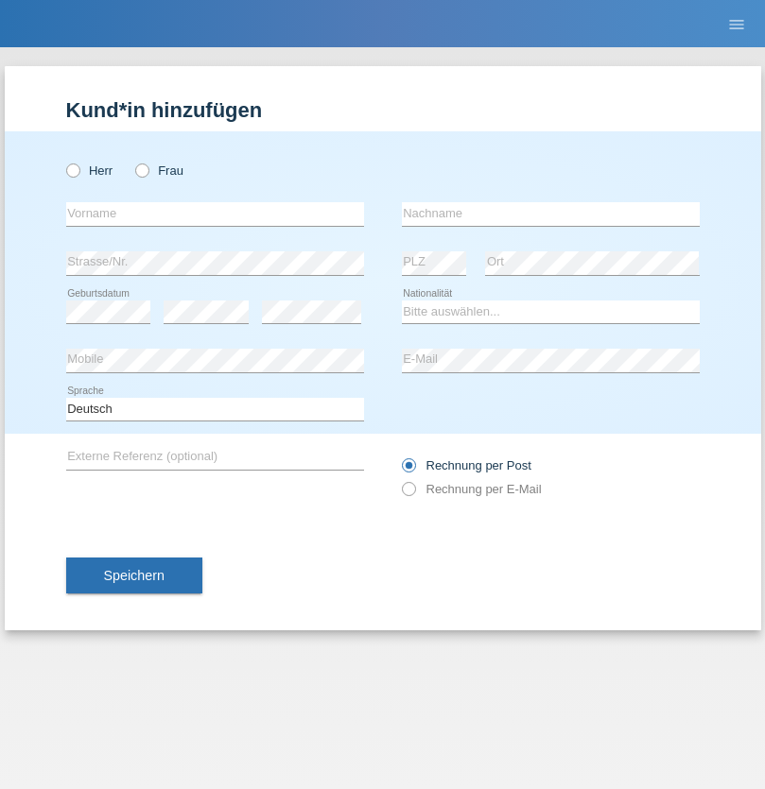
radio input "true"
click at [215, 214] on input "text" at bounding box center [215, 214] width 298 height 24
type input "Luca"
click at [550, 214] on input "text" at bounding box center [551, 214] width 298 height 24
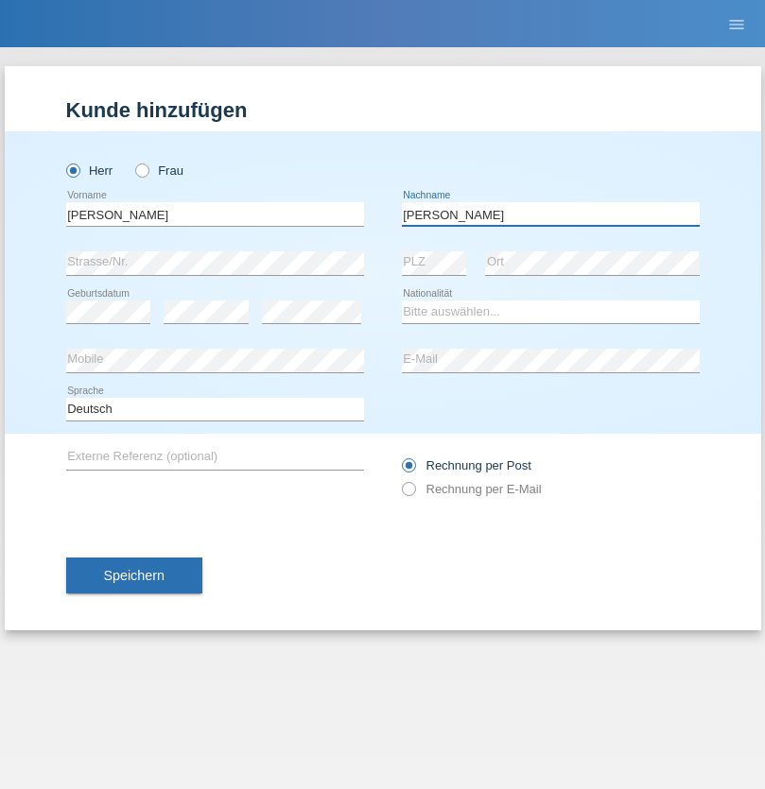
type input "Meier"
select select "CH"
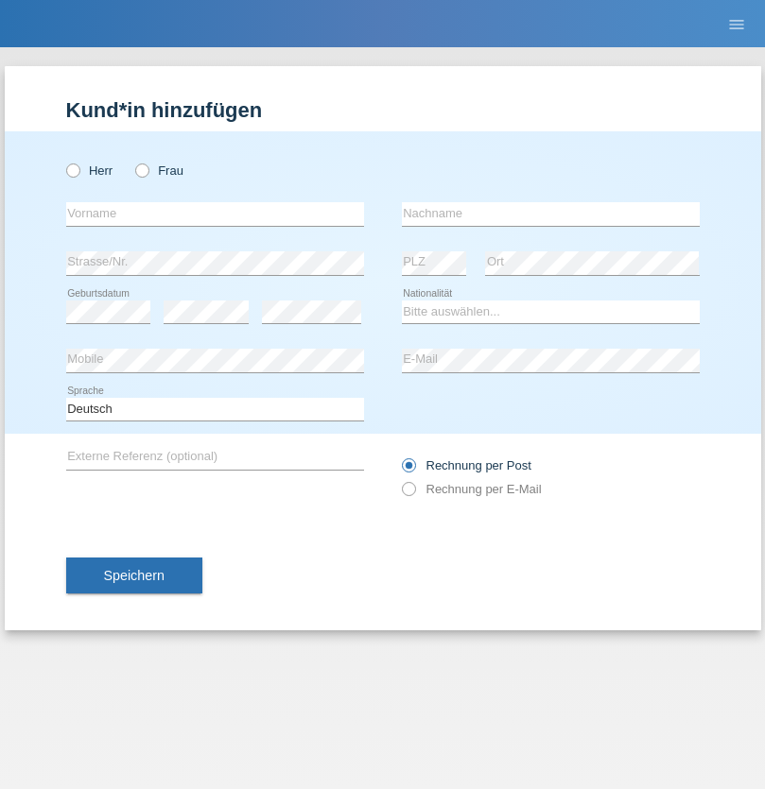
radio input "true"
click at [215, 214] on input "text" at bounding box center [215, 214] width 298 height 24
type input "Szilvia"
click at [550, 214] on input "text" at bounding box center [551, 214] width 298 height 24
type input "Olakh"
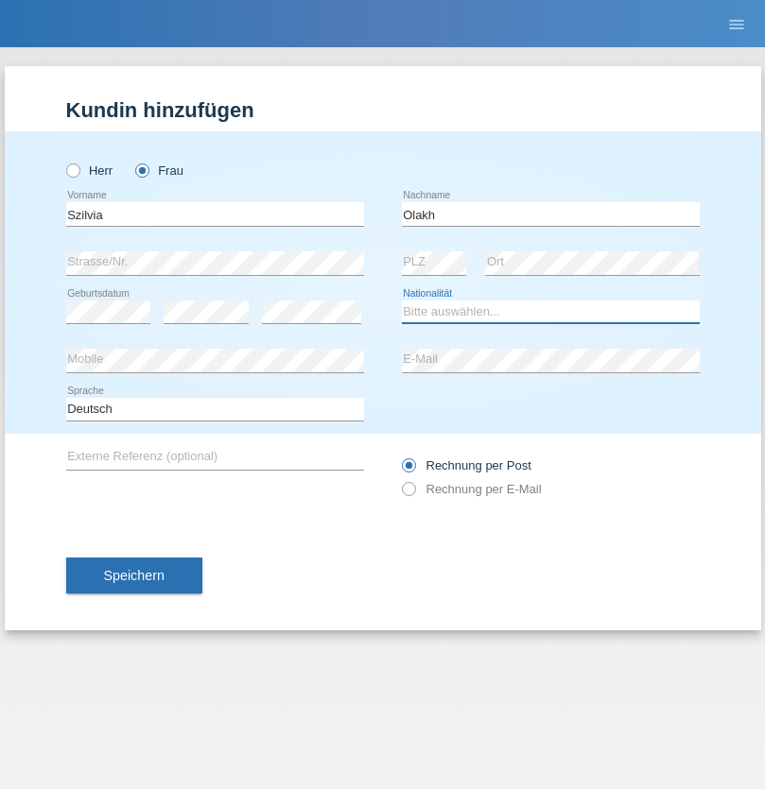
select select "UA"
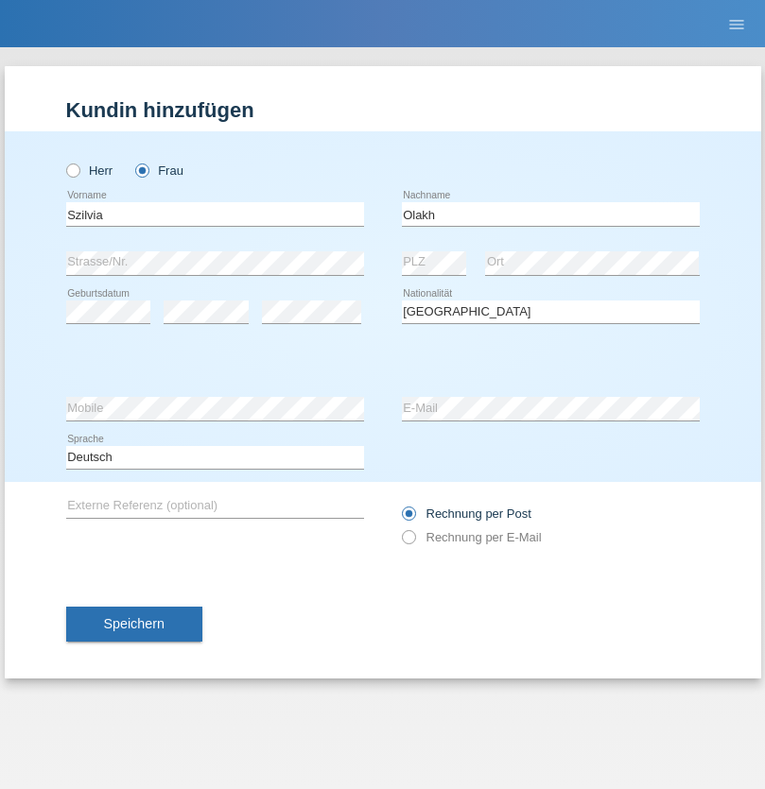
select select "C"
select select "16"
select select "09"
select select "2021"
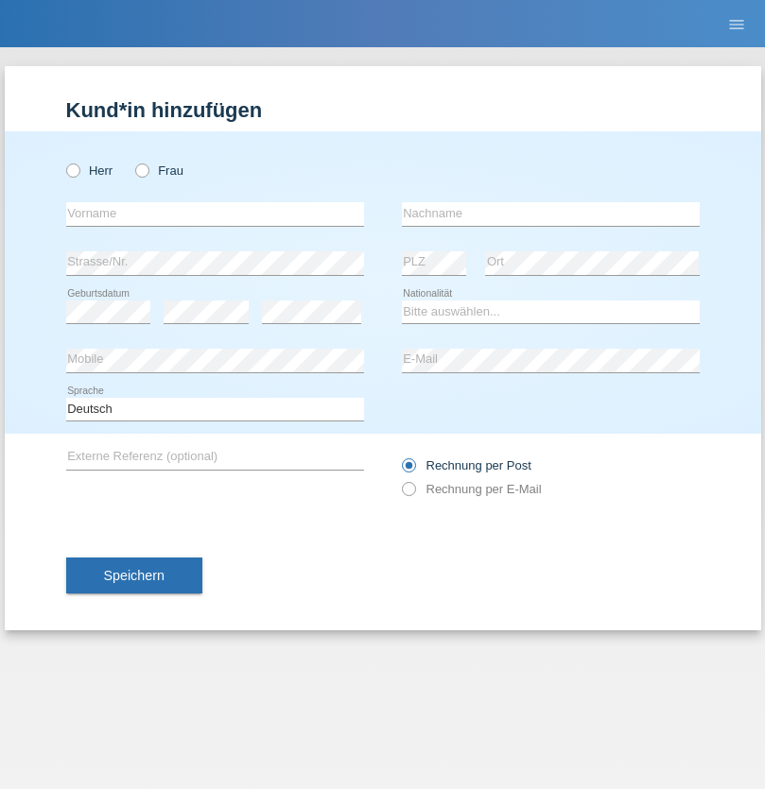
radio input "true"
click at [215, 214] on input "text" at bounding box center [215, 214] width 298 height 24
type input "Asrit"
click at [550, 214] on input "text" at bounding box center [551, 214] width 298 height 24
type input "Kupa"
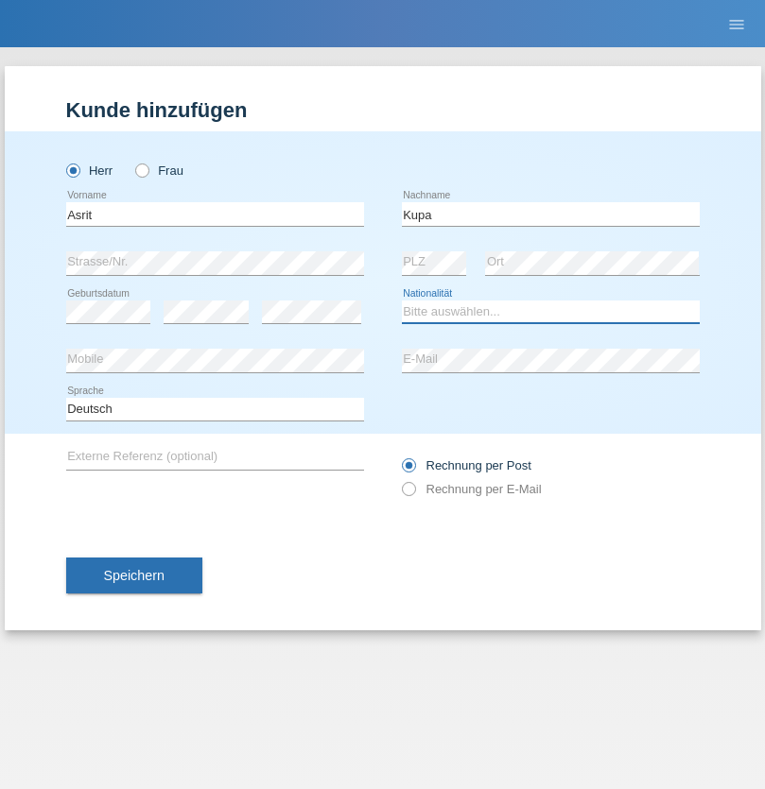
select select "MK"
select select "C"
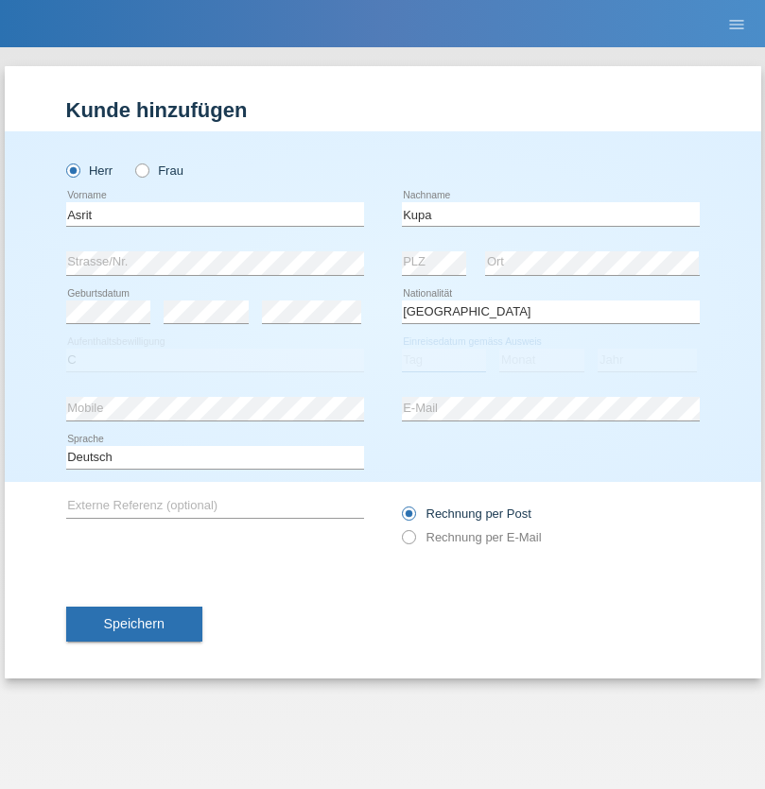
select select "27"
select select "05"
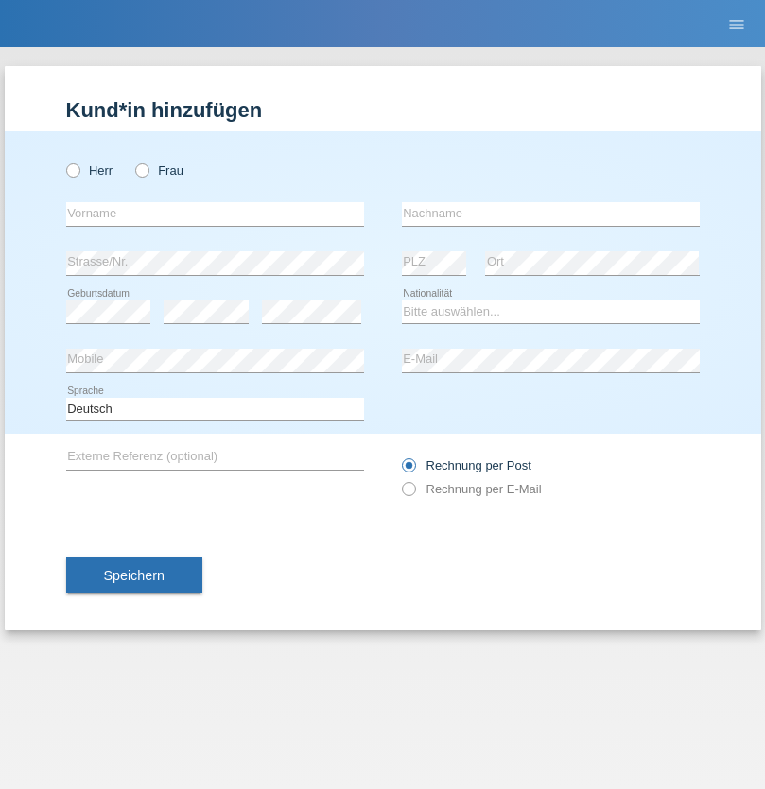
radio input "true"
click at [215, 214] on input "text" at bounding box center [215, 214] width 298 height 24
type input "Ibrahim"
click at [550, 214] on input "text" at bounding box center [551, 214] width 298 height 24
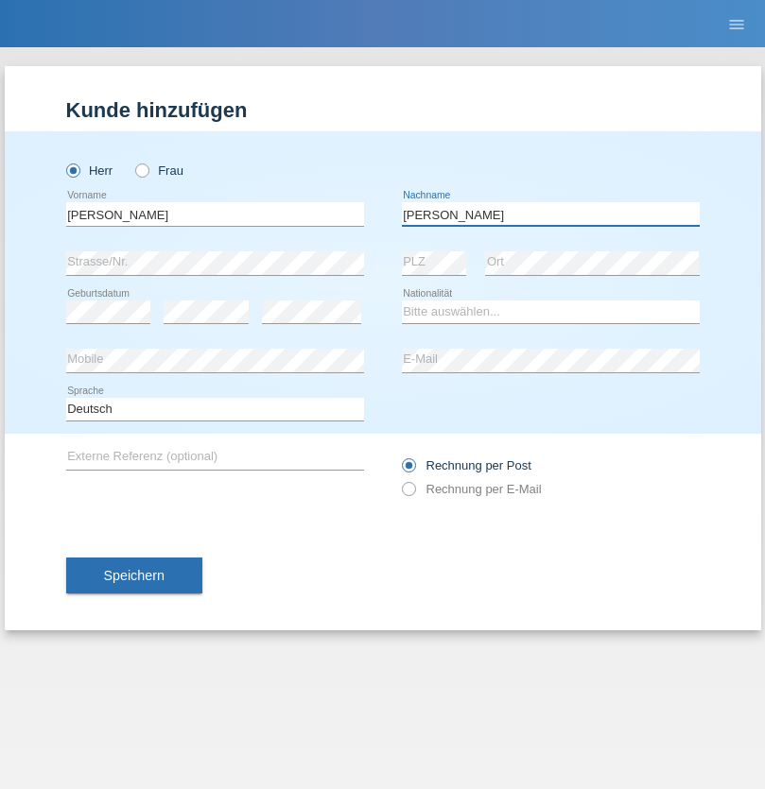
type input "Abbas"
select select "SY"
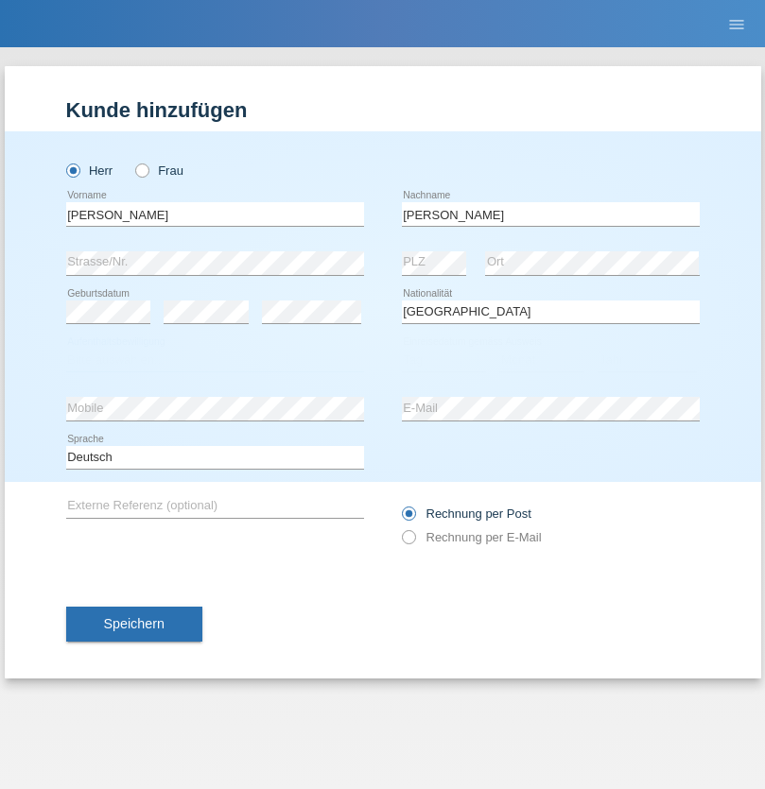
select select "C"
select select "16"
select select "09"
select select "2021"
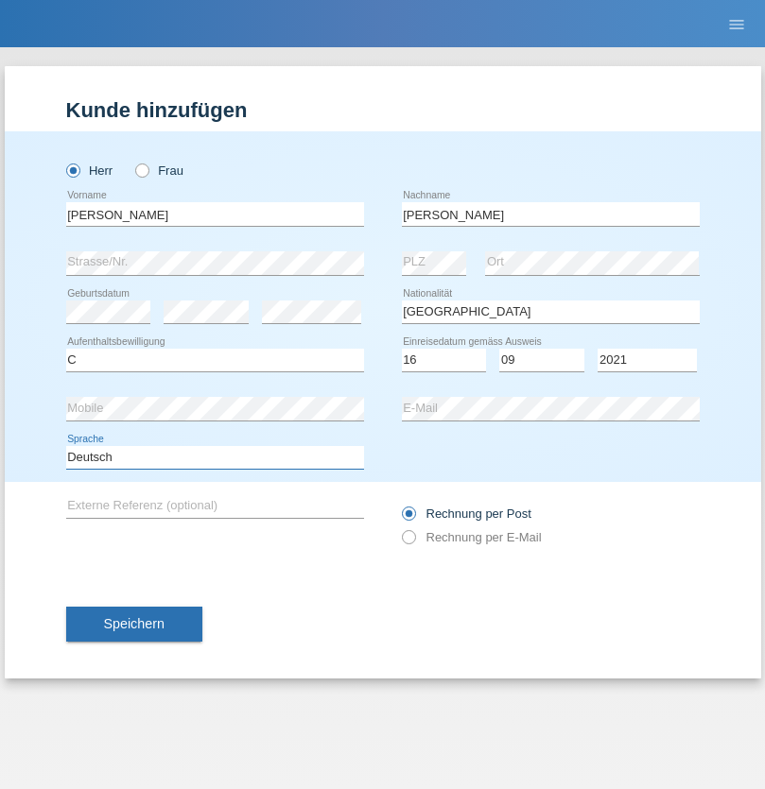
select select "en"
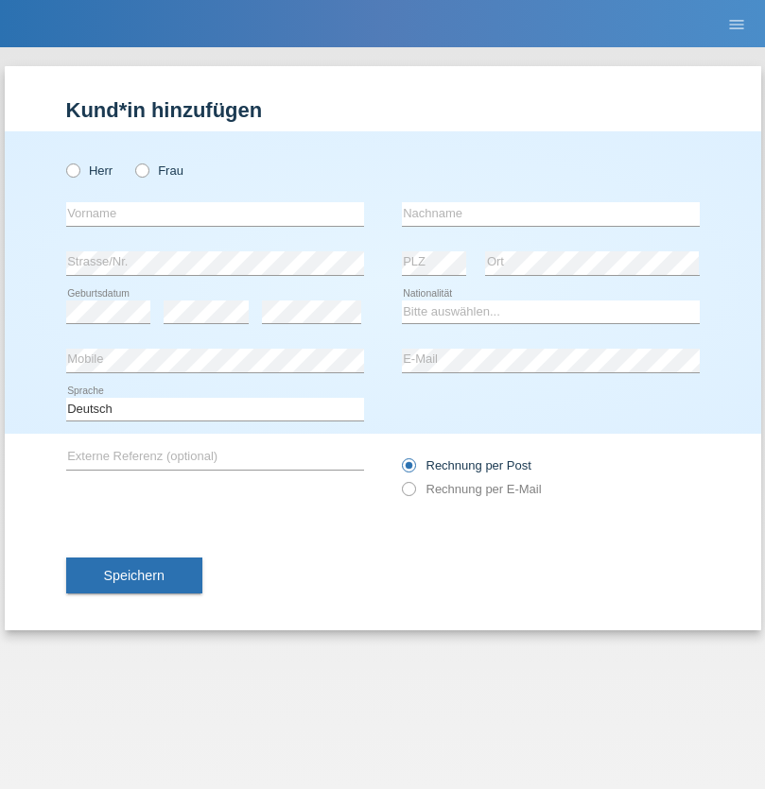
radio input "true"
select select "CH"
radio input "true"
click at [215, 214] on input "text" at bounding box center [215, 214] width 298 height 24
type input "[PERSON_NAME]"
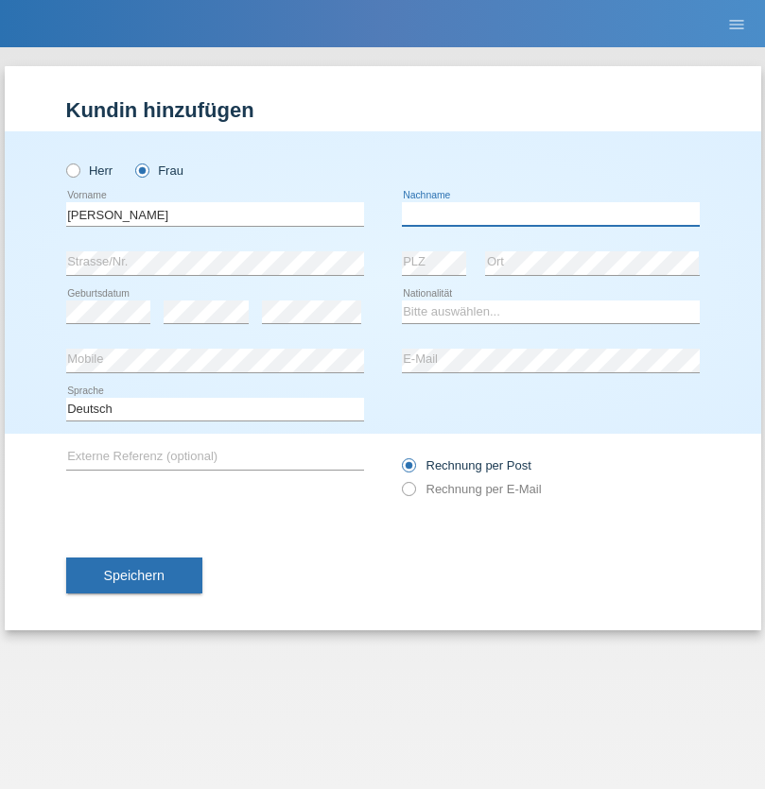
click at [550, 214] on input "text" at bounding box center [551, 214] width 298 height 24
type input "Bacic"
select select "CH"
